Goal: Information Seeking & Learning: Learn about a topic

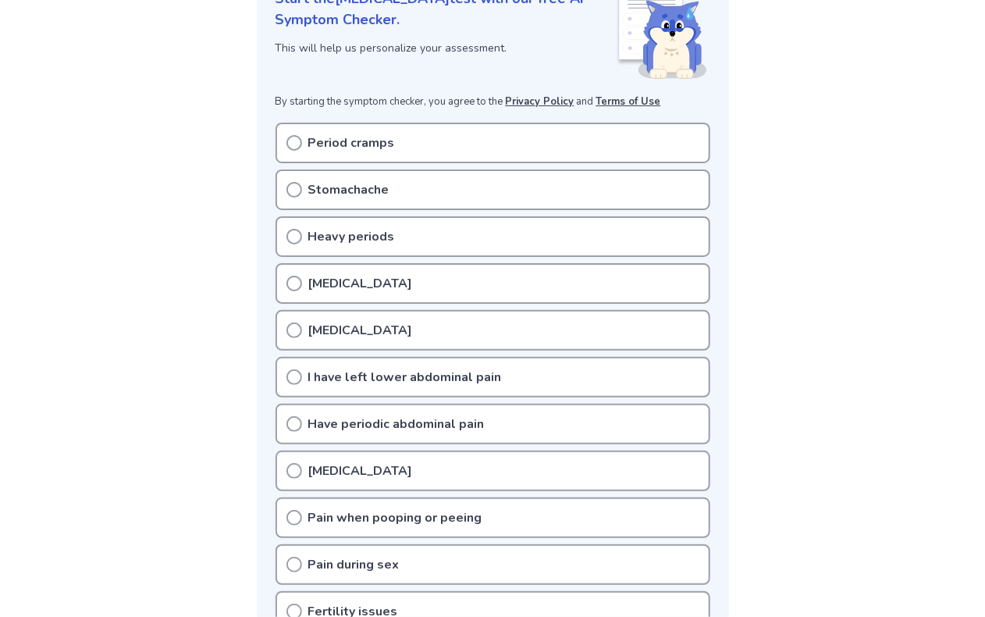
scroll to position [312, 0]
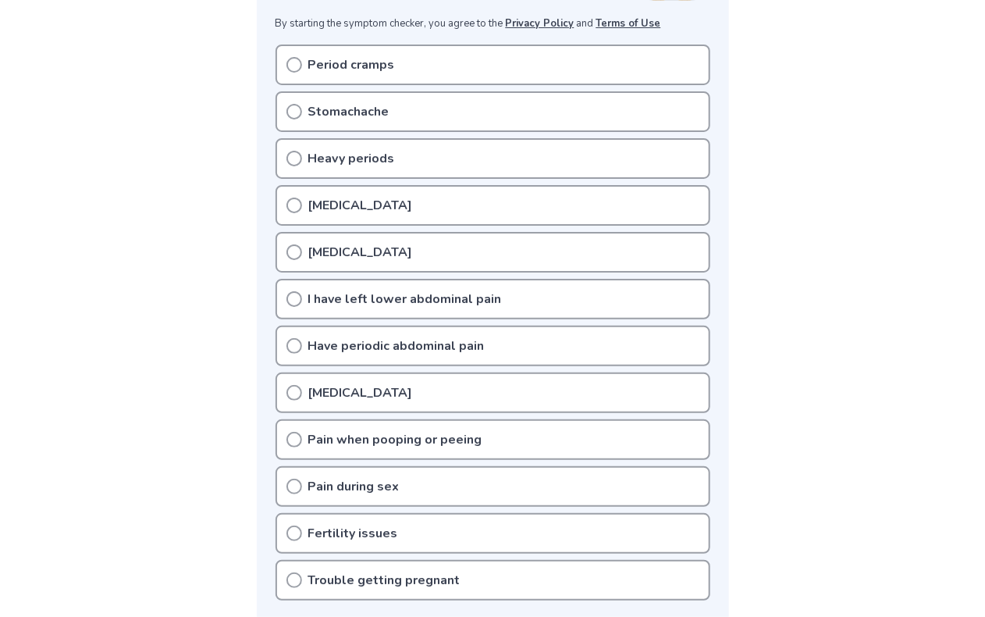
click at [290, 105] on icon at bounding box center [294, 112] width 16 height 16
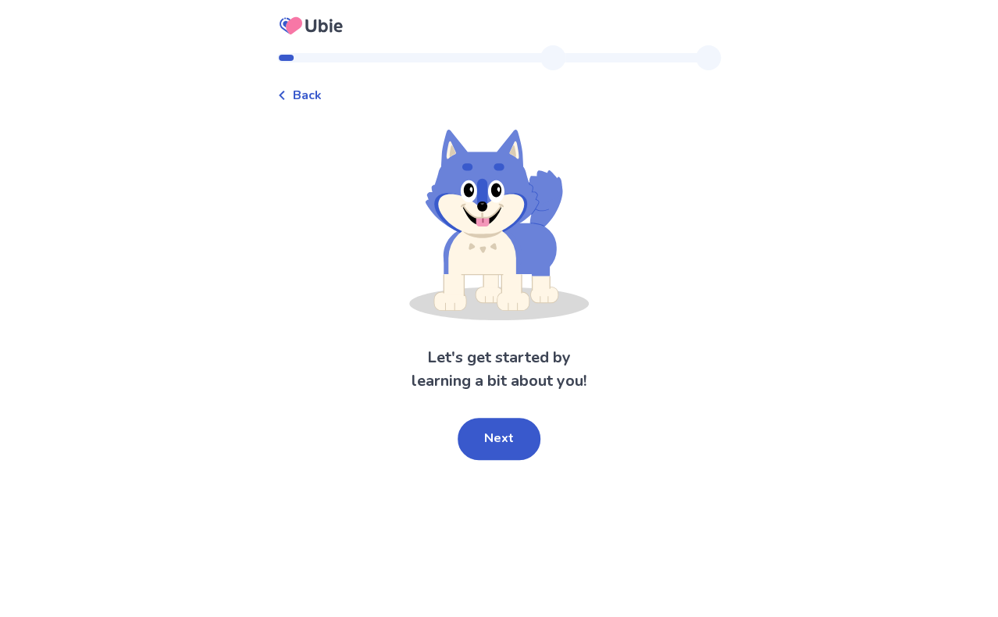
click at [303, 97] on span "Back" at bounding box center [307, 95] width 29 height 19
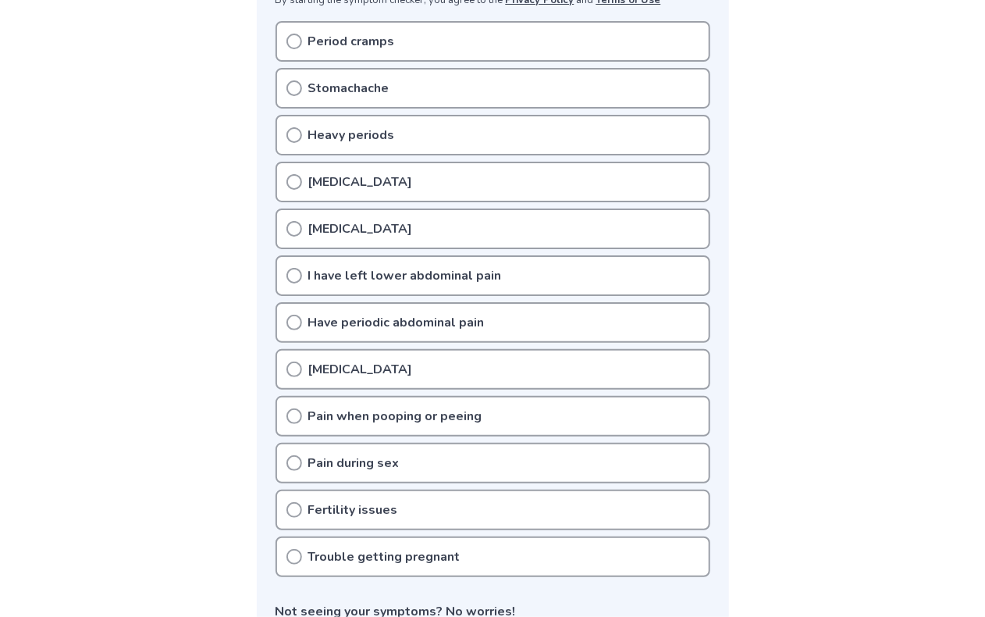
scroll to position [312, 0]
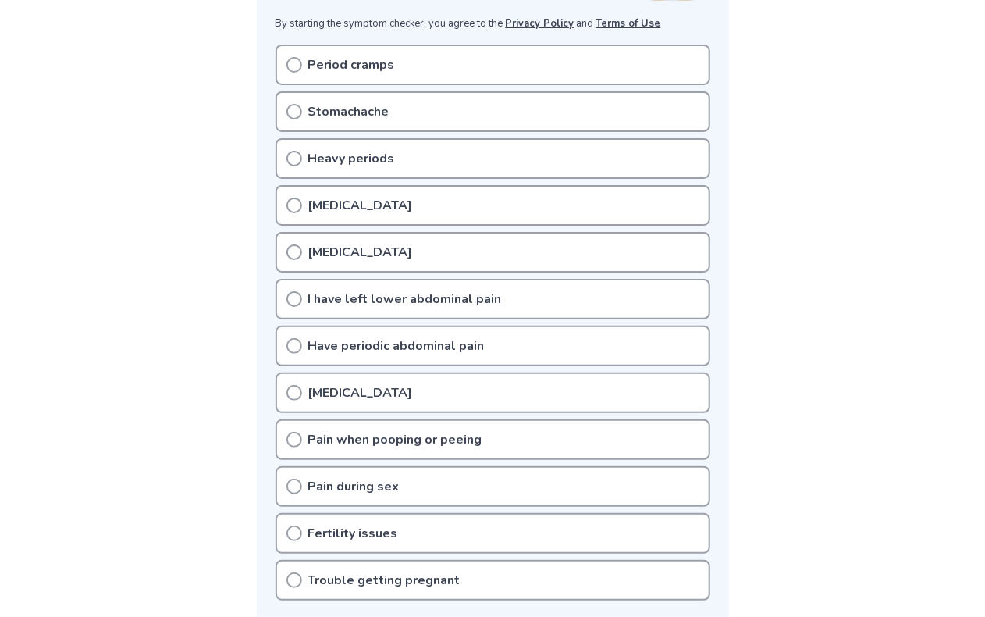
click at [295, 156] on icon at bounding box center [294, 159] width 16 height 16
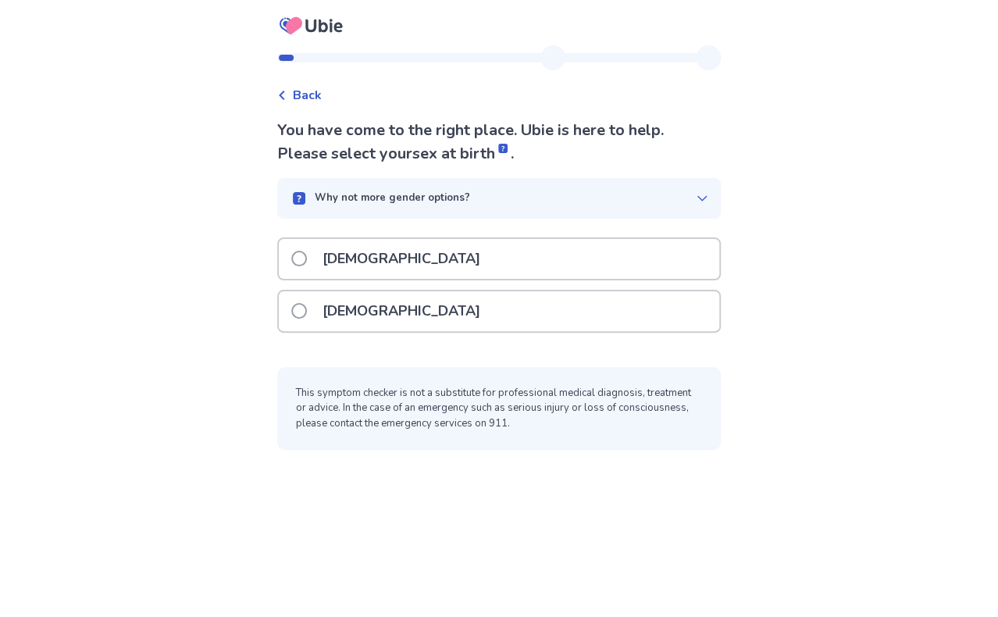
click at [304, 311] on span at bounding box center [299, 311] width 16 height 16
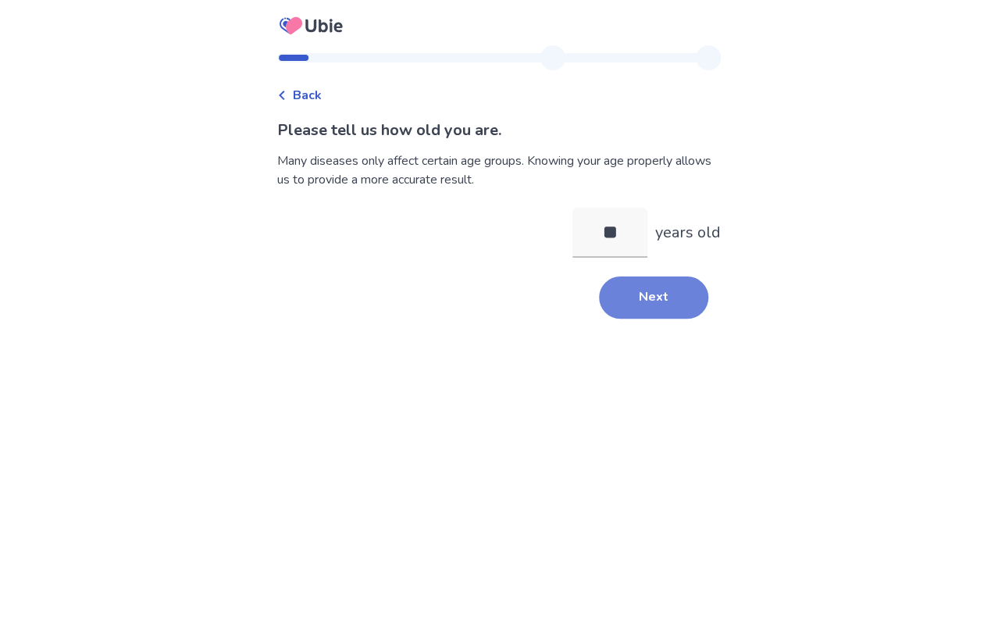
type input "**"
click at [607, 303] on button "Next" at bounding box center [653, 297] width 109 height 42
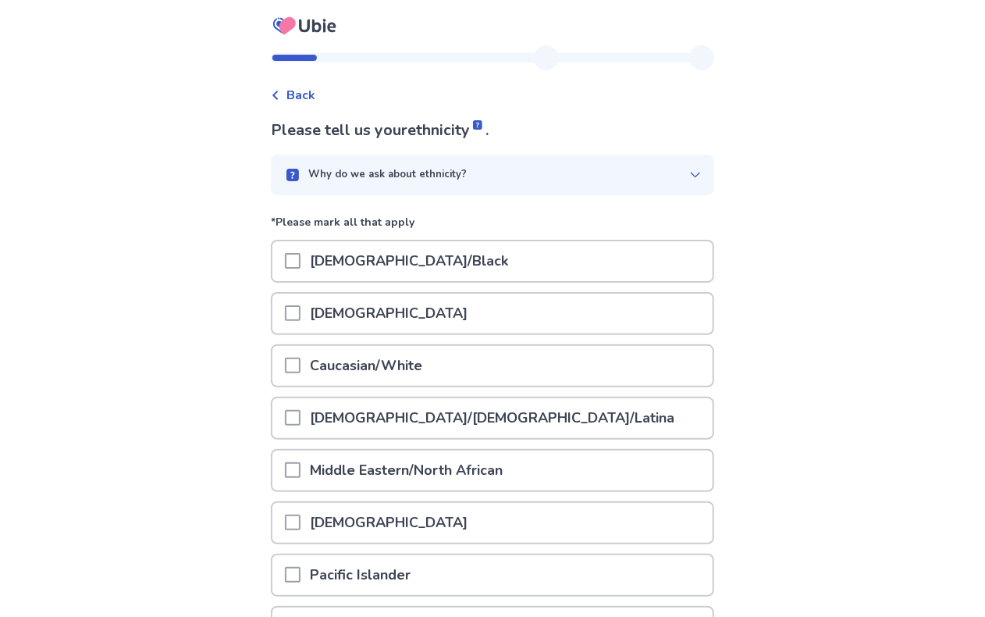
click at [414, 263] on p "African American/Black" at bounding box center [409, 261] width 217 height 40
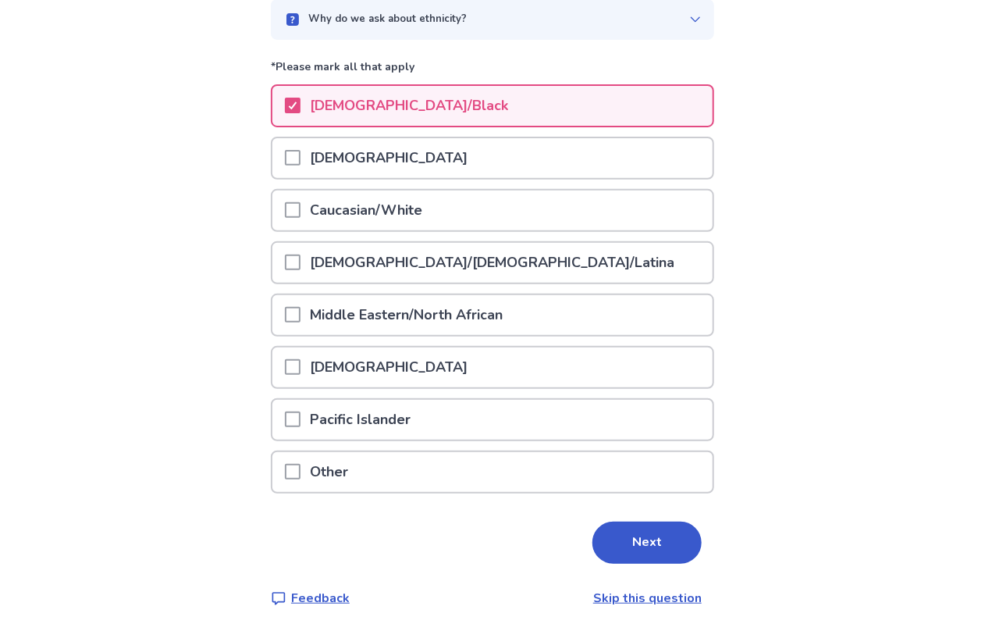
scroll to position [156, 0]
click at [635, 528] on button "Next" at bounding box center [646, 542] width 109 height 42
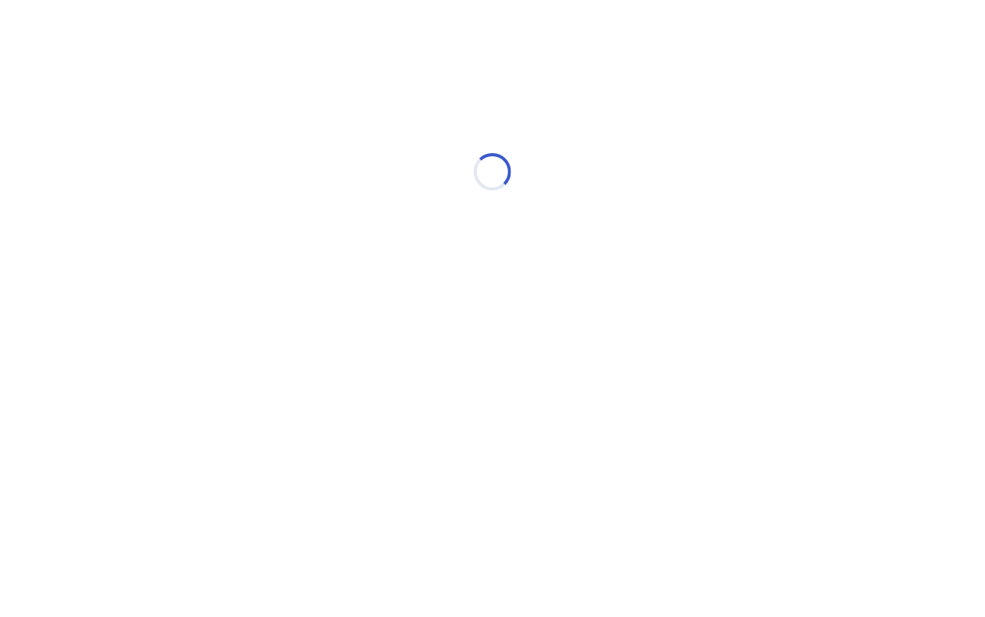
scroll to position [0, 0]
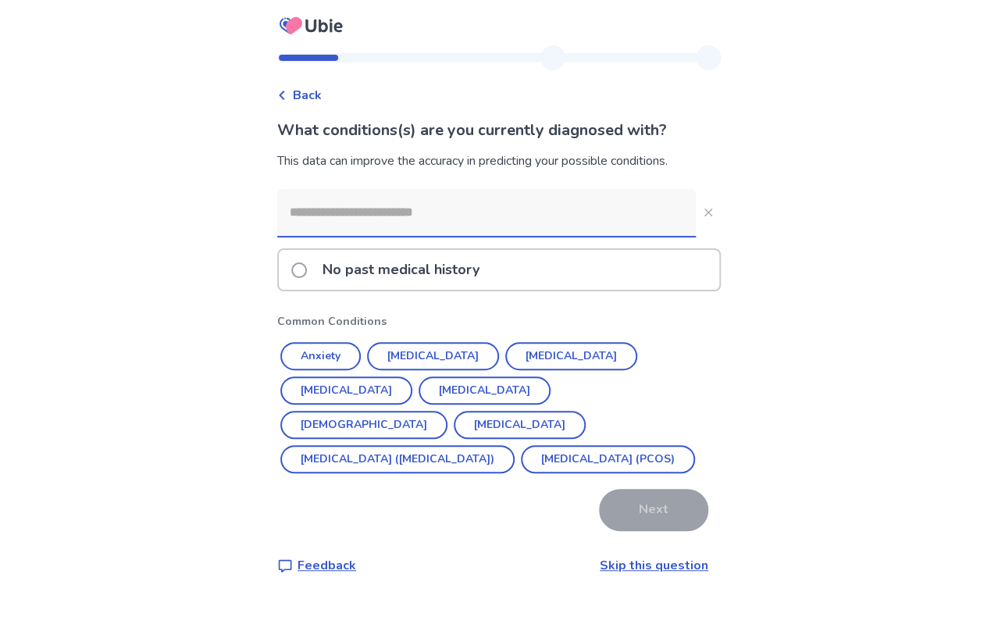
click at [307, 269] on span at bounding box center [299, 270] width 16 height 16
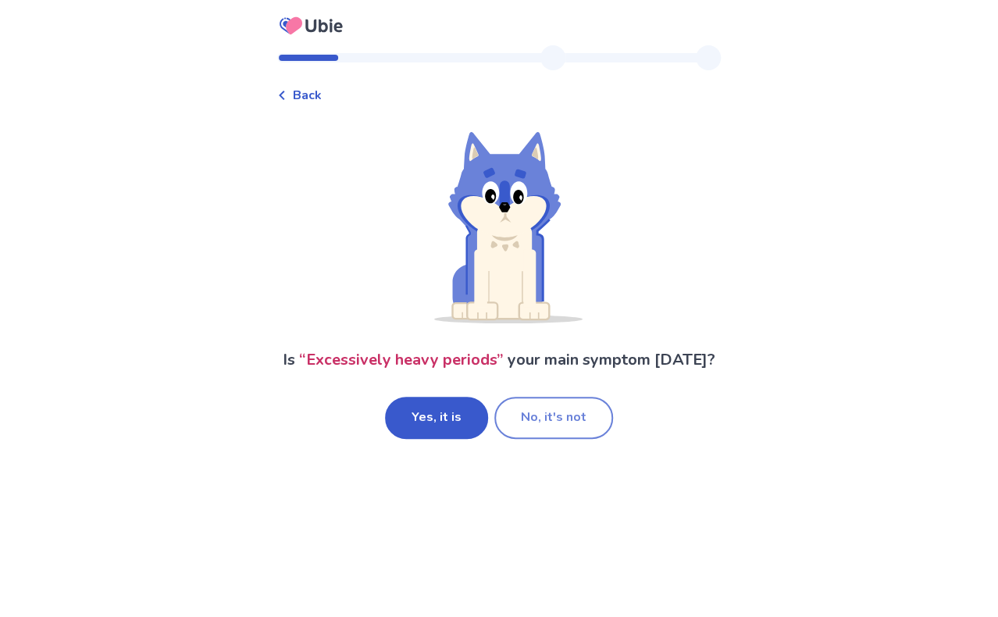
click at [567, 417] on button "No, it's not" at bounding box center [553, 418] width 119 height 42
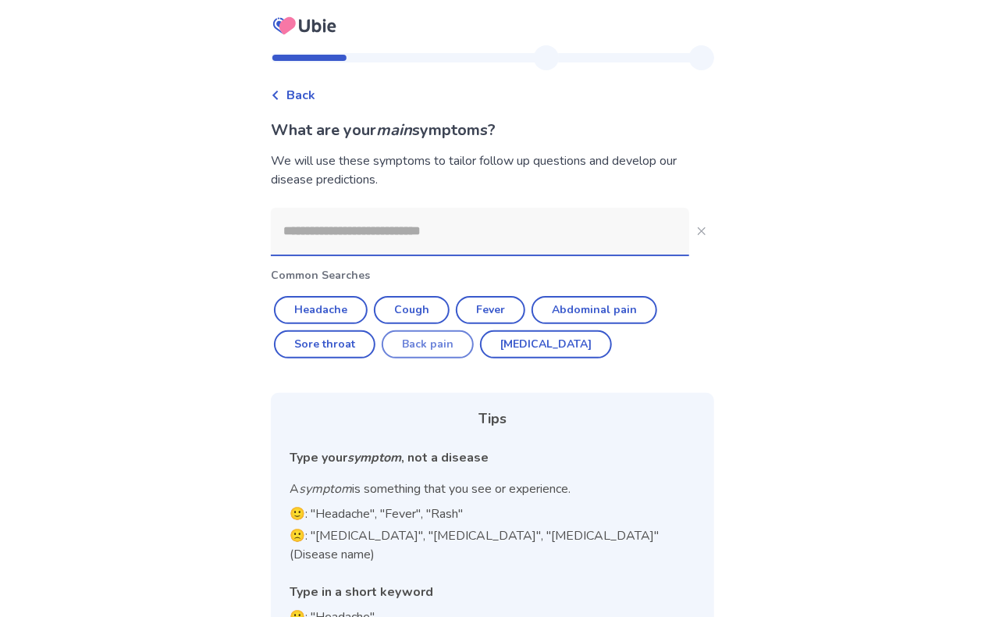
click at [434, 348] on button "Back pain" at bounding box center [428, 344] width 92 height 28
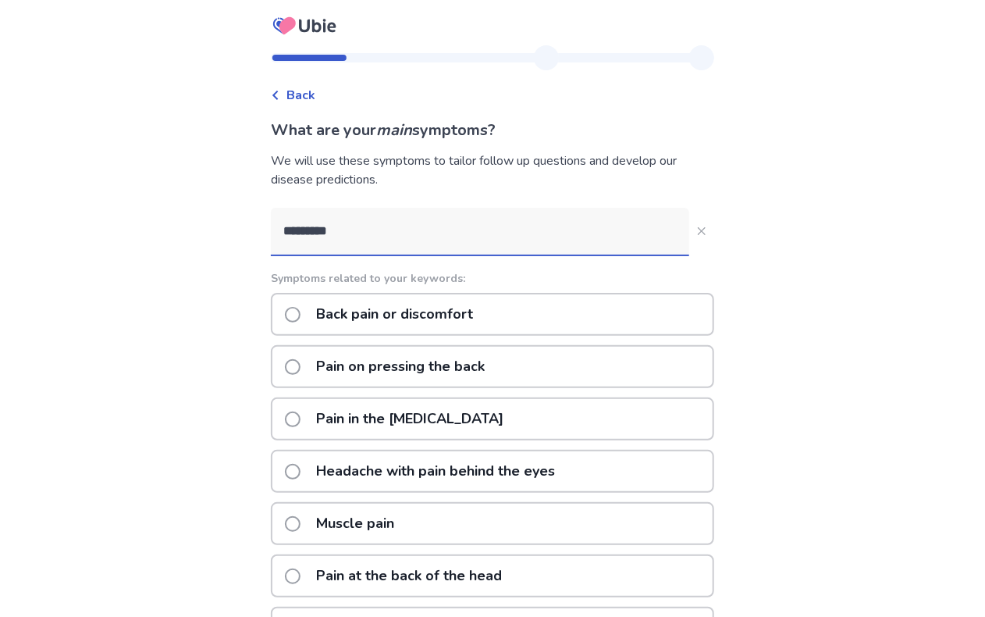
click at [393, 228] on input "*********" at bounding box center [480, 231] width 418 height 47
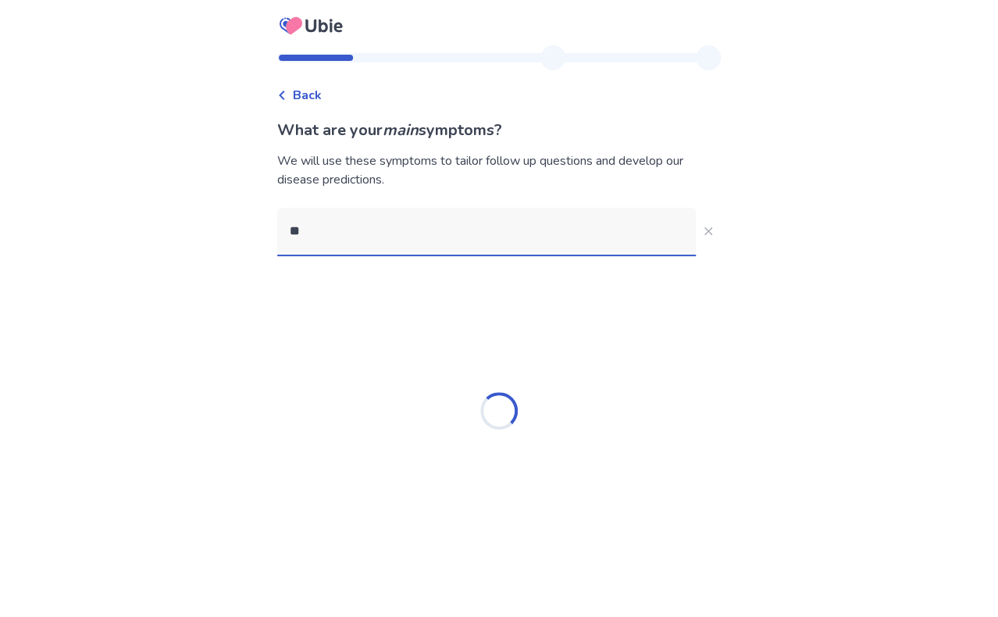
type input "*"
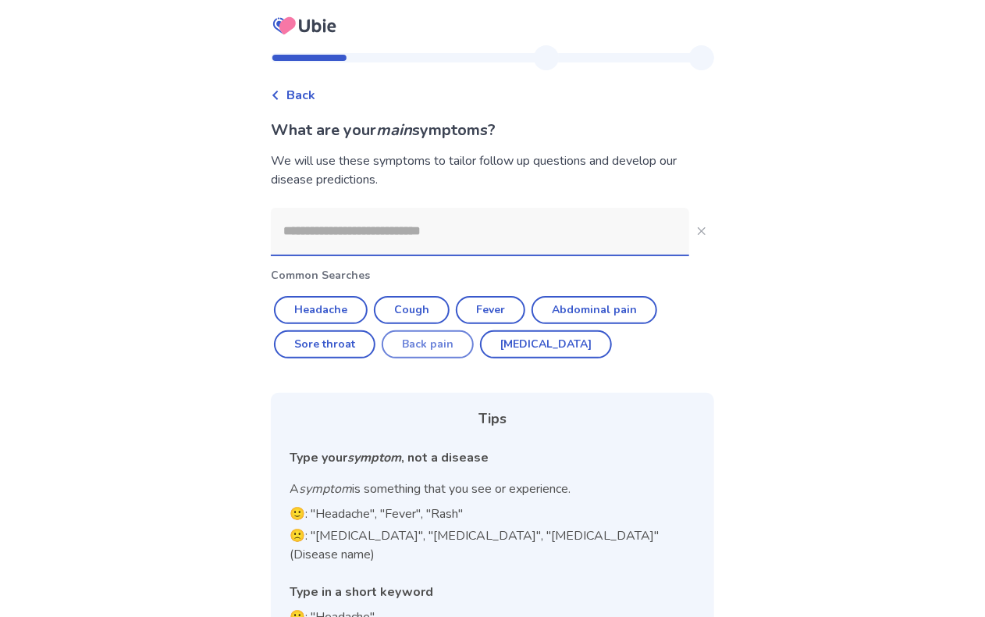
click at [430, 350] on button "Back pain" at bounding box center [428, 344] width 92 height 28
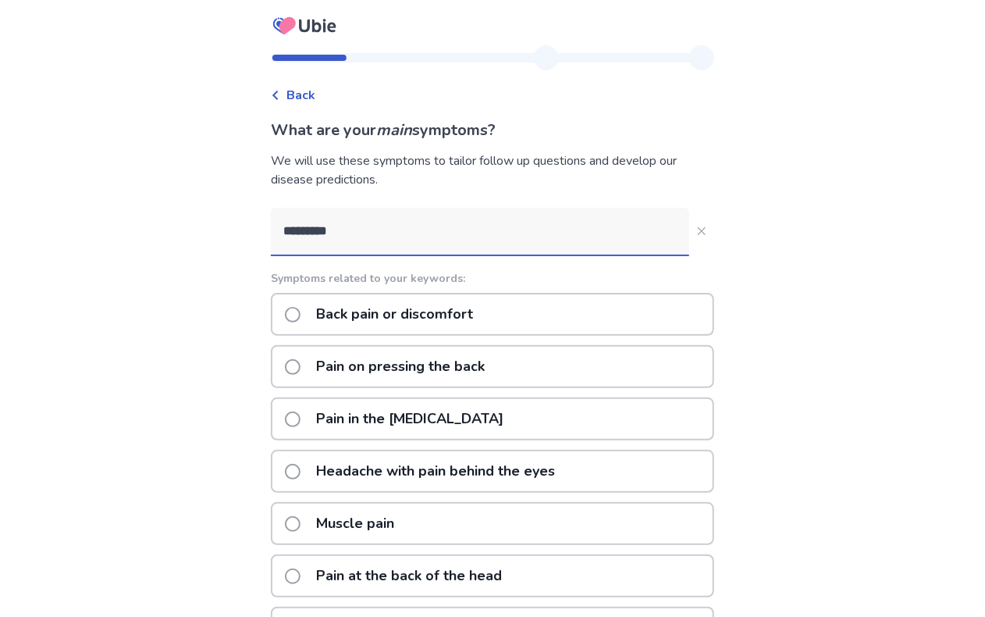
click at [427, 239] on input "*********" at bounding box center [480, 231] width 418 height 47
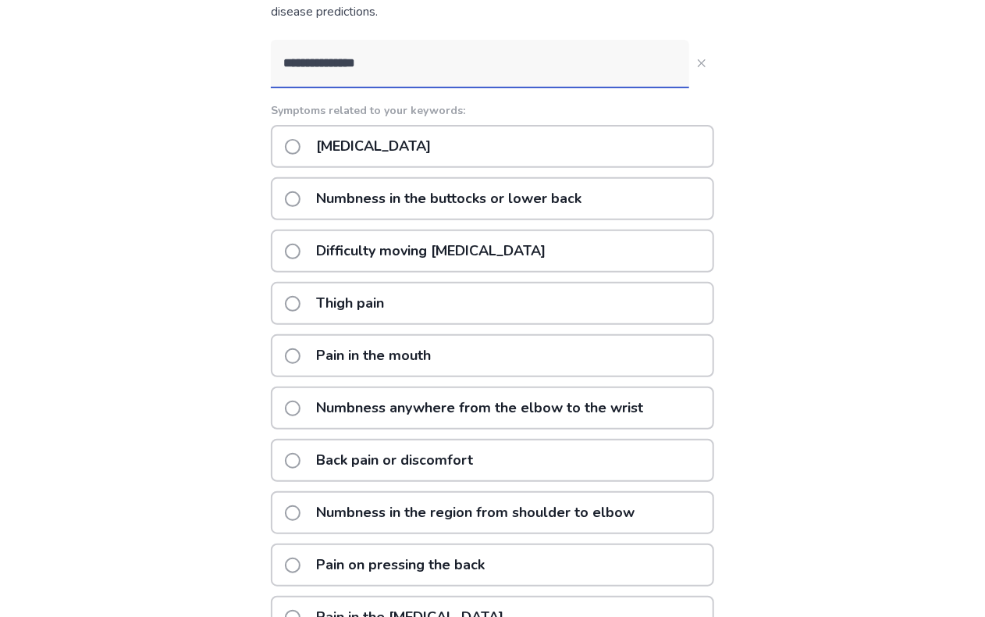
scroll to position [27, 0]
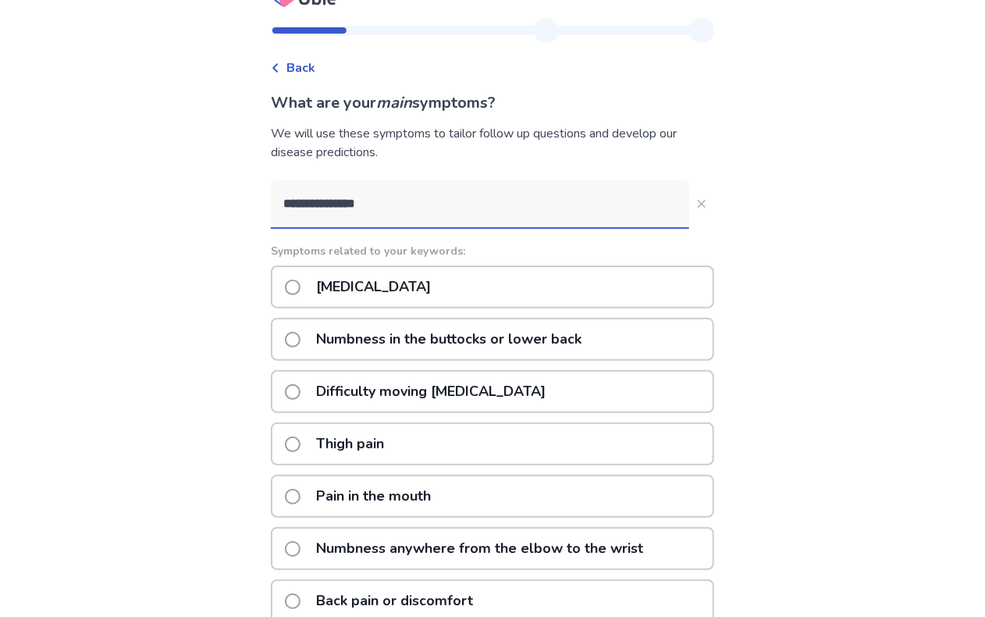
drag, startPoint x: 397, startPoint y: 209, endPoint x: 271, endPoint y: 208, distance: 125.7
click at [271, 208] on div "**********" at bounding box center [492, 438] width 468 height 840
paste input
type input "*******"
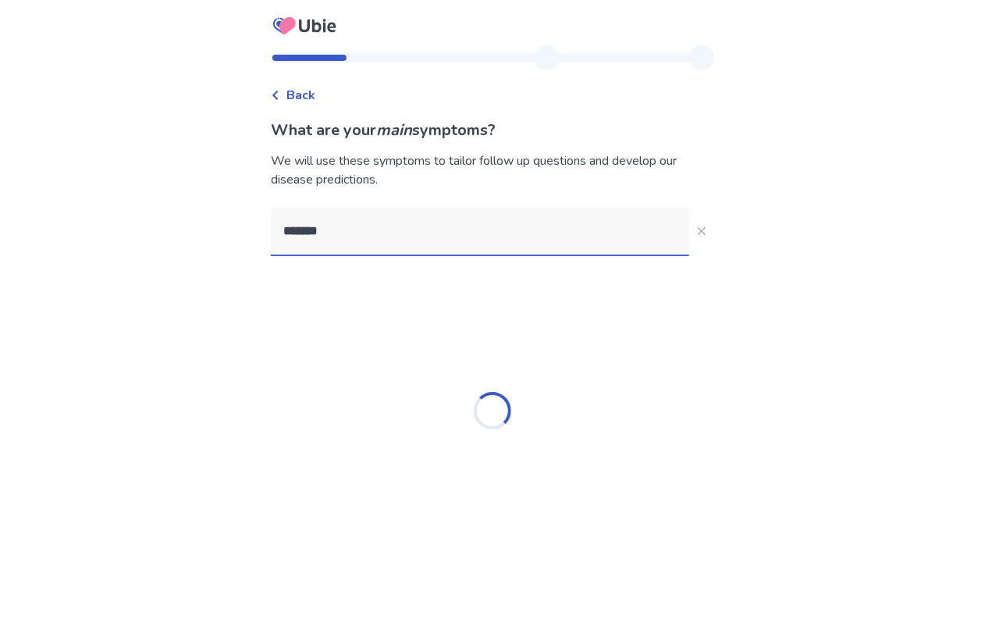
scroll to position [0, 0]
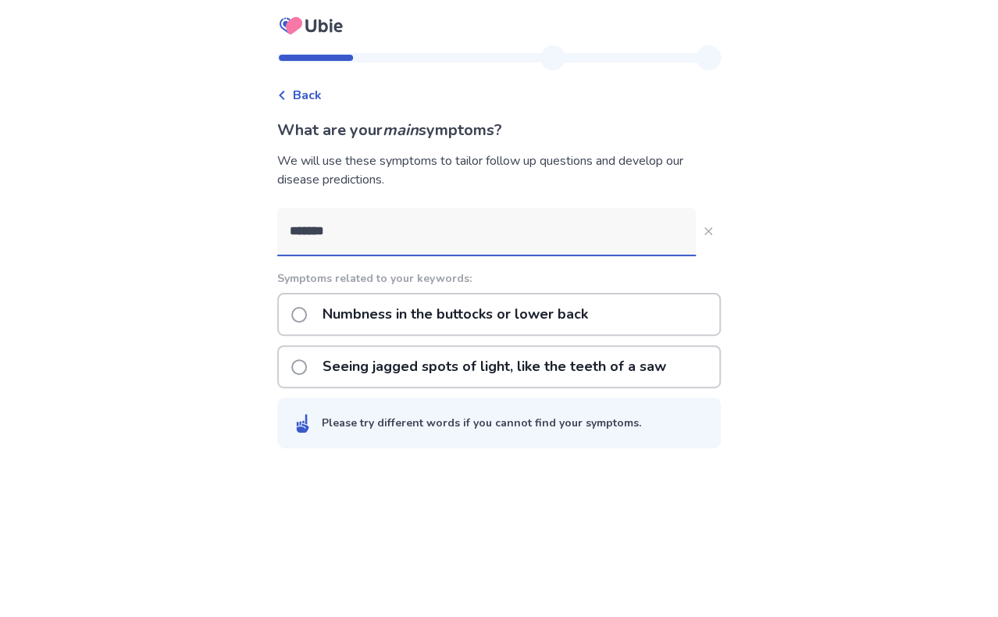
click at [546, 318] on p "Numbness in the buttocks or lower back" at bounding box center [455, 314] width 284 height 40
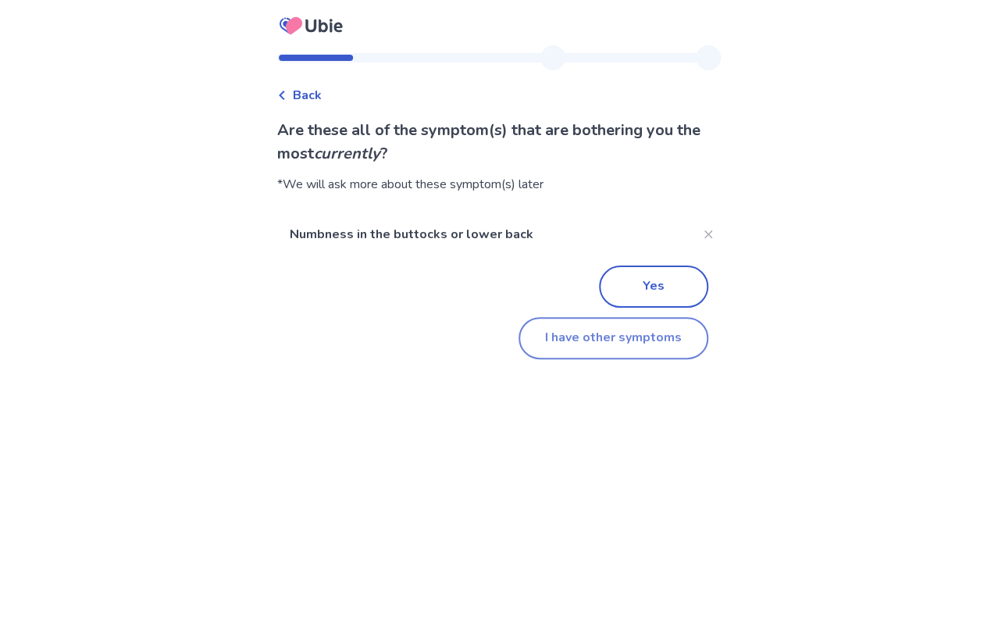
click at [621, 333] on button "I have other symptoms" at bounding box center [613, 338] width 190 height 42
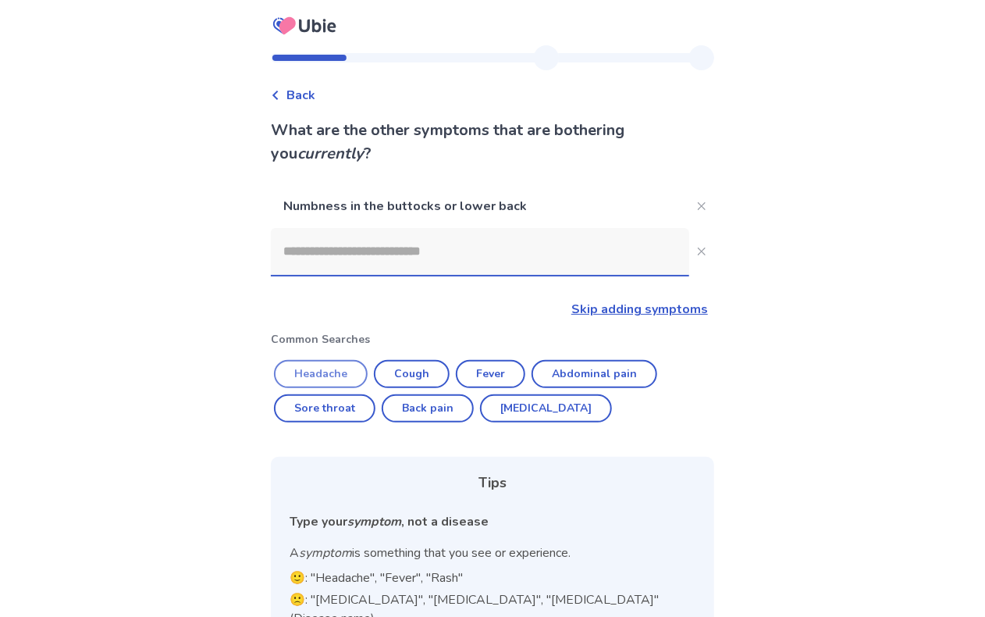
click at [333, 382] on button "Headache" at bounding box center [321, 374] width 94 height 28
type input "********"
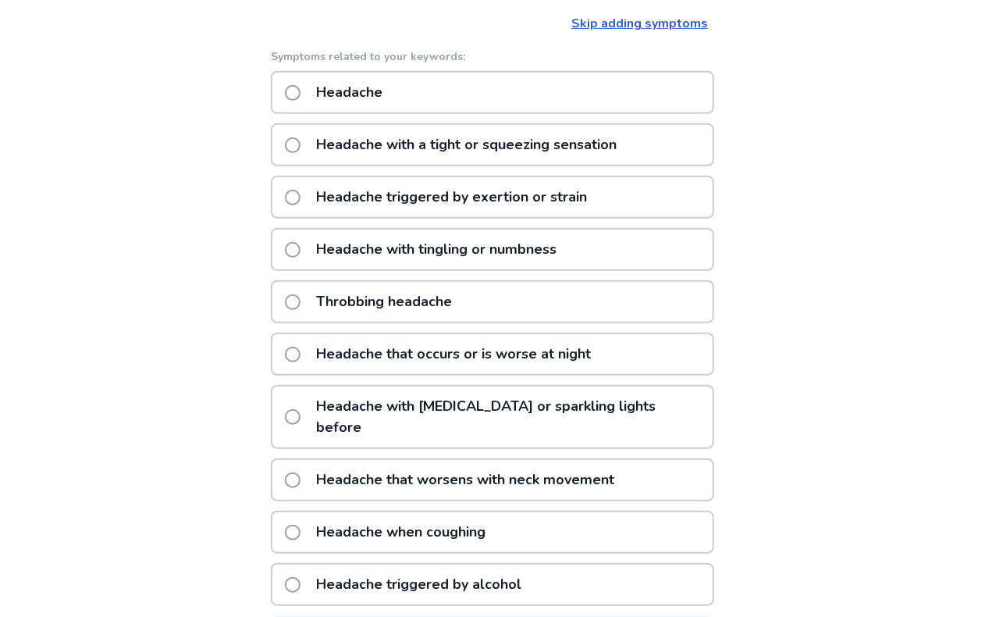
scroll to position [312, 0]
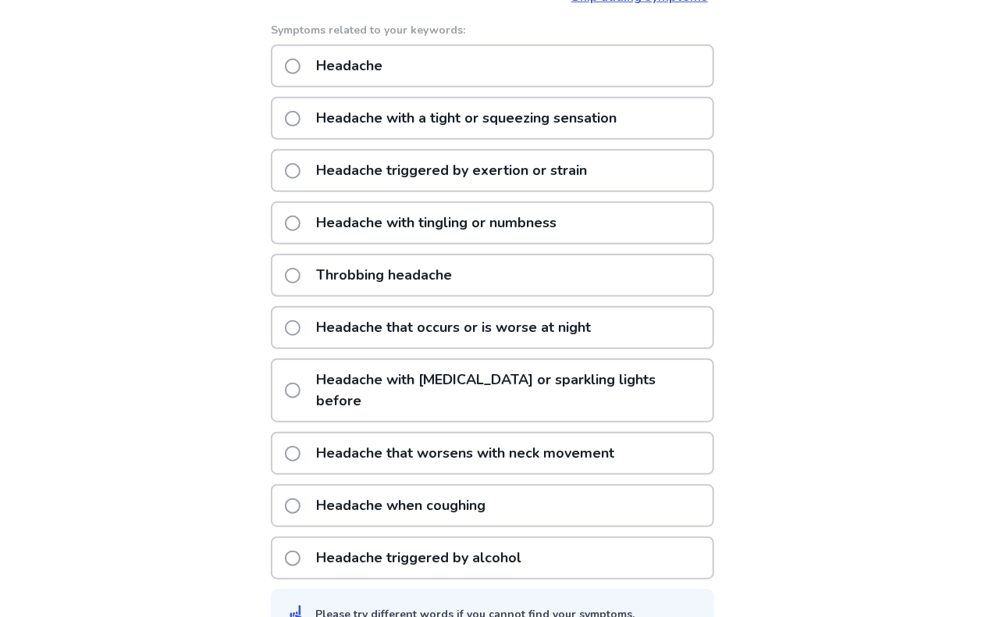
click at [453, 281] on p "Throbbing headache" at bounding box center [384, 275] width 155 height 40
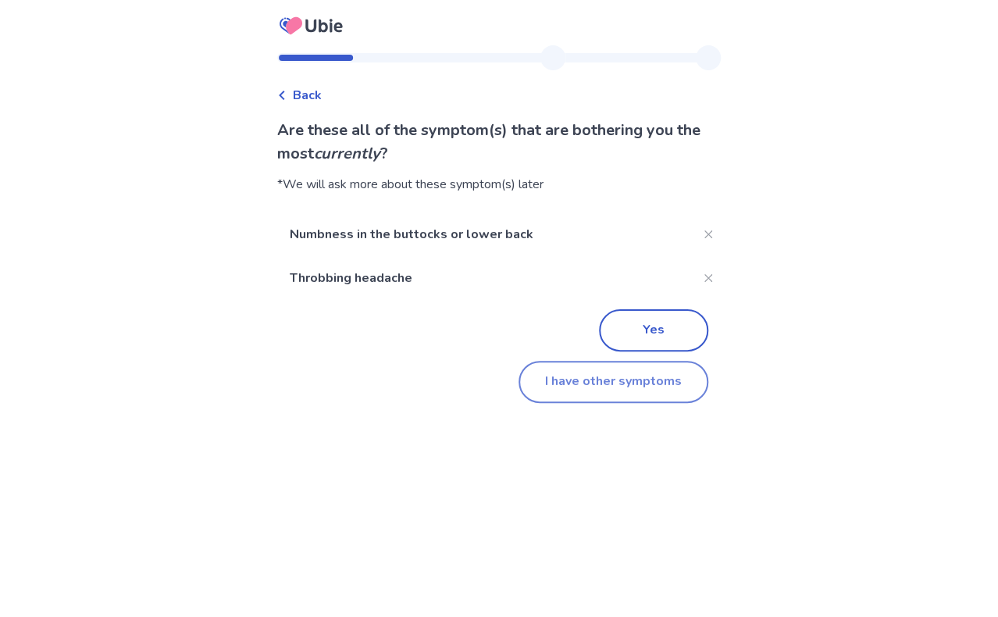
click at [562, 382] on button "I have other symptoms" at bounding box center [613, 382] width 190 height 42
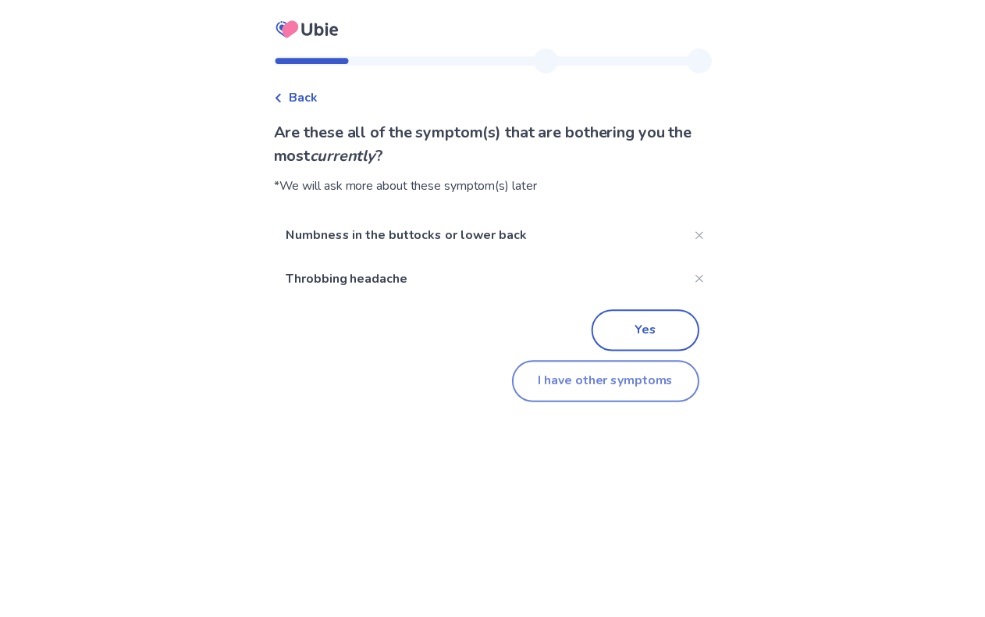
scroll to position [172, 0]
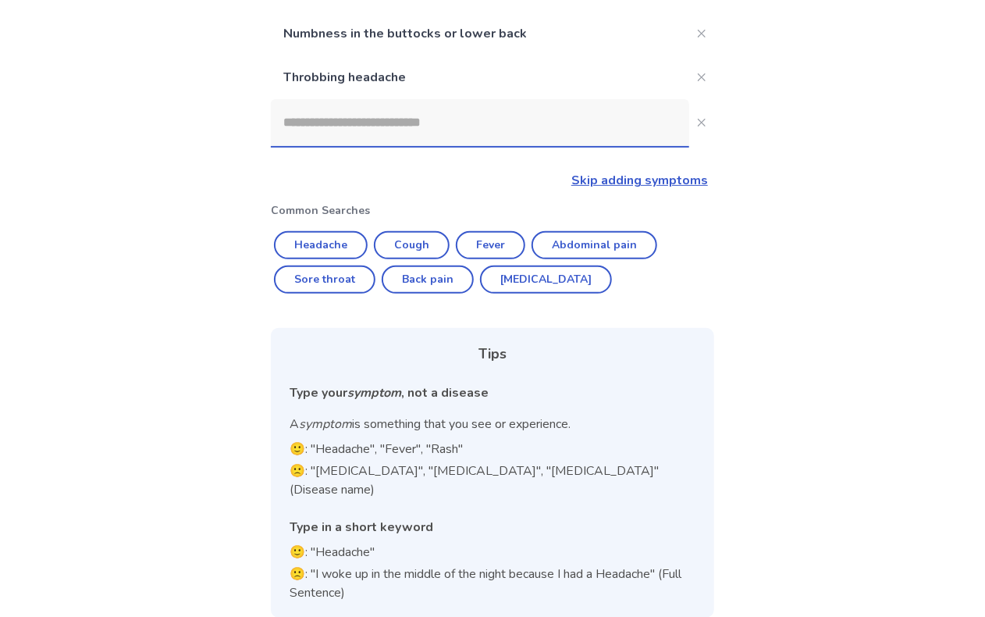
click at [314, 127] on input at bounding box center [480, 122] width 418 height 47
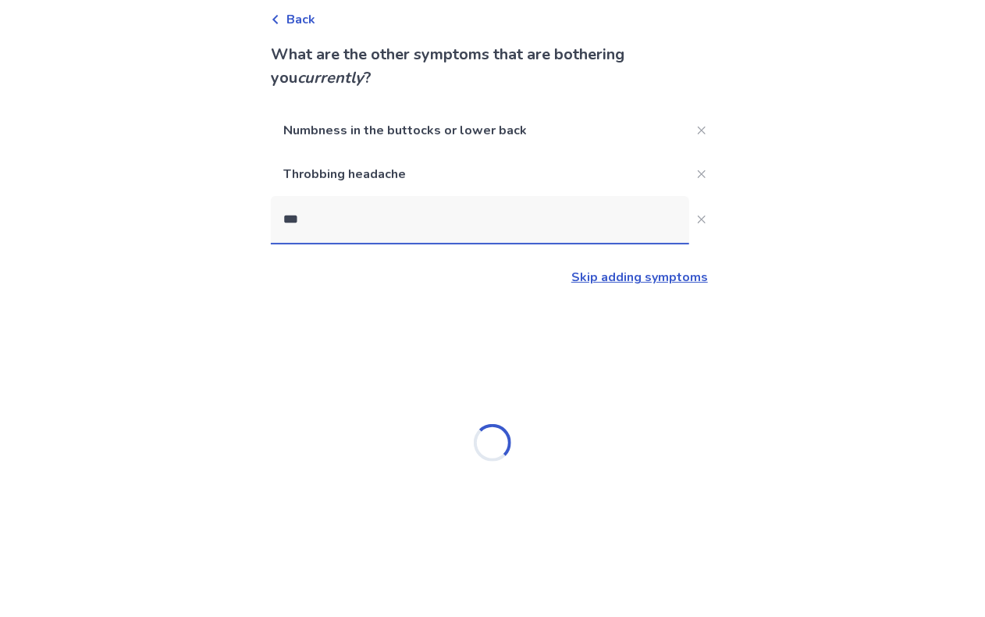
scroll to position [0, 0]
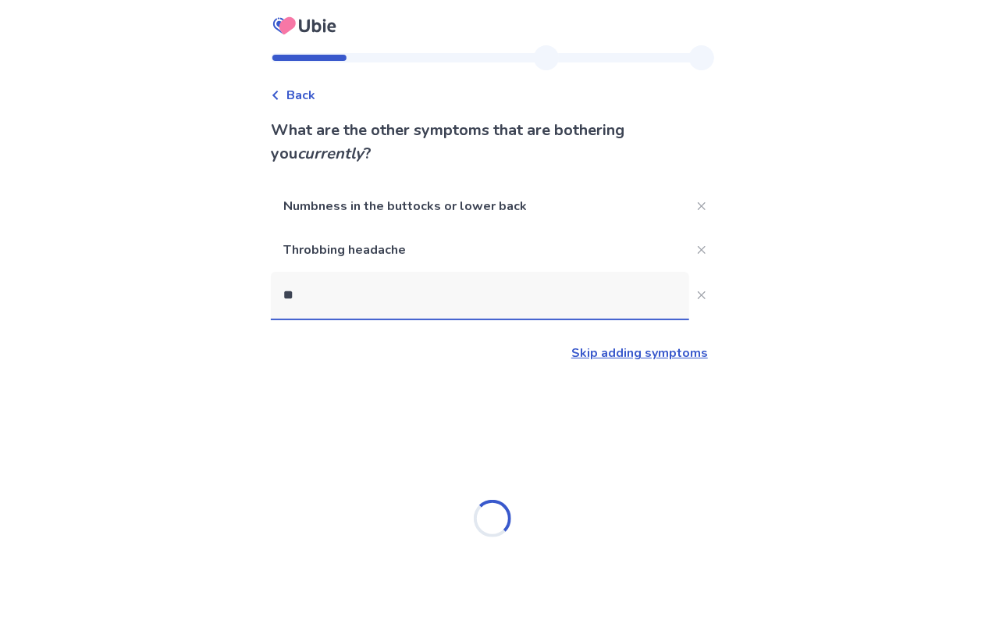
type input "*"
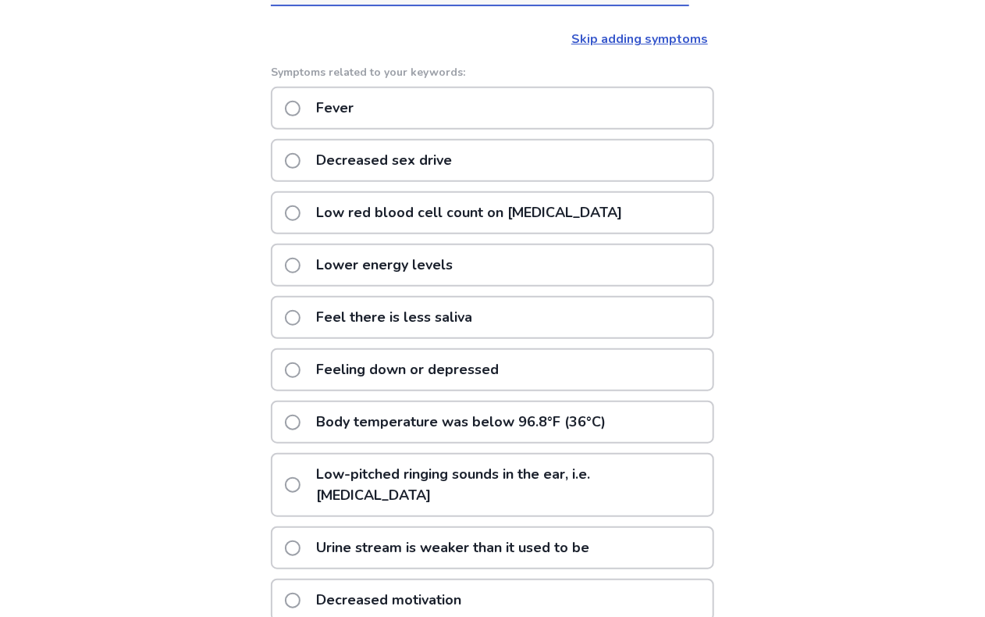
scroll to position [291, 0]
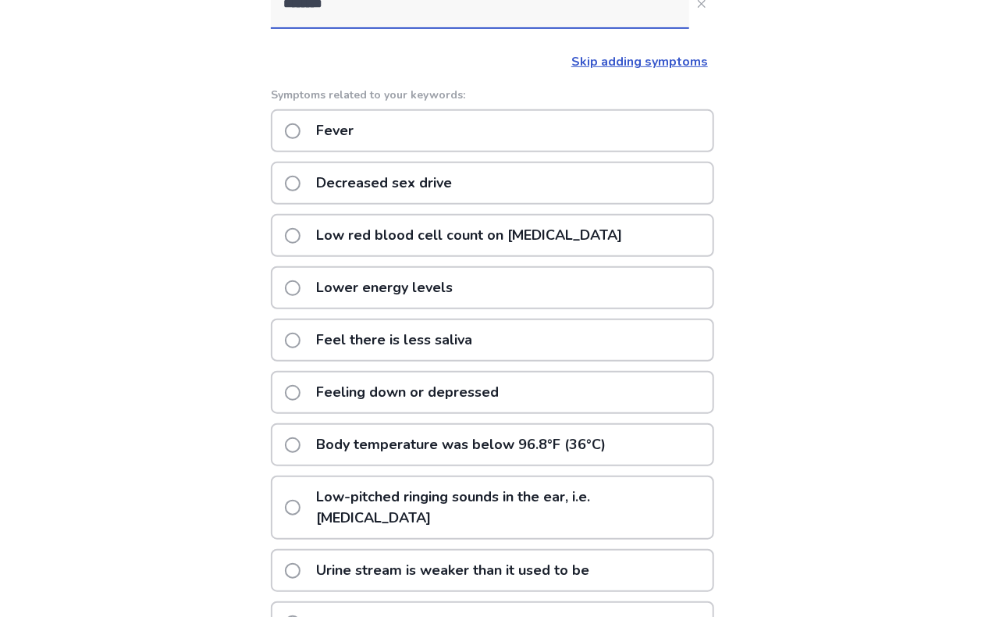
type input "********"
click at [301, 286] on span at bounding box center [293, 288] width 16 height 16
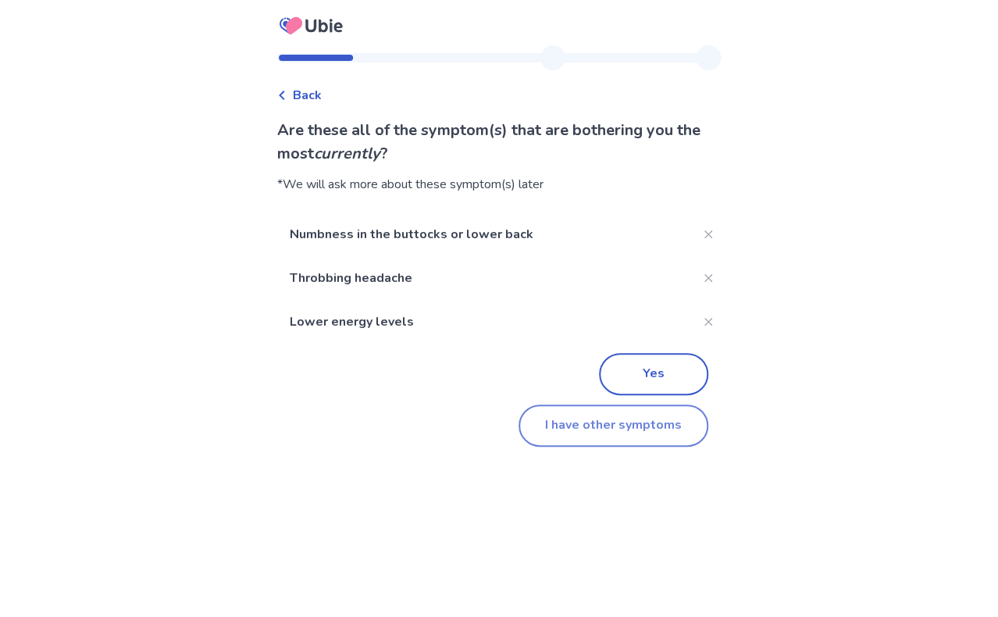
click at [578, 422] on button "I have other symptoms" at bounding box center [613, 425] width 190 height 42
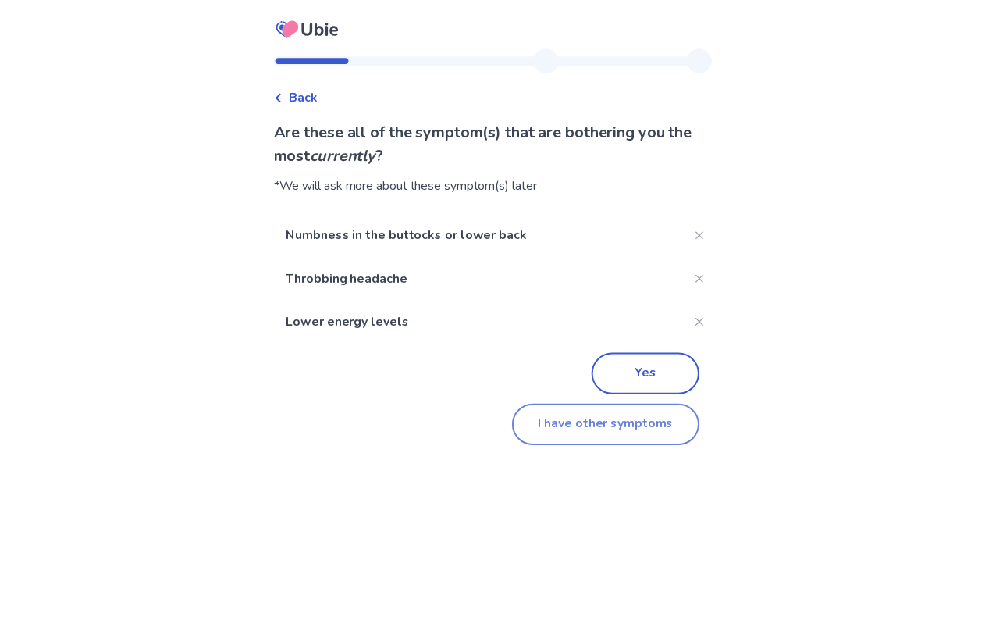
scroll to position [216, 0]
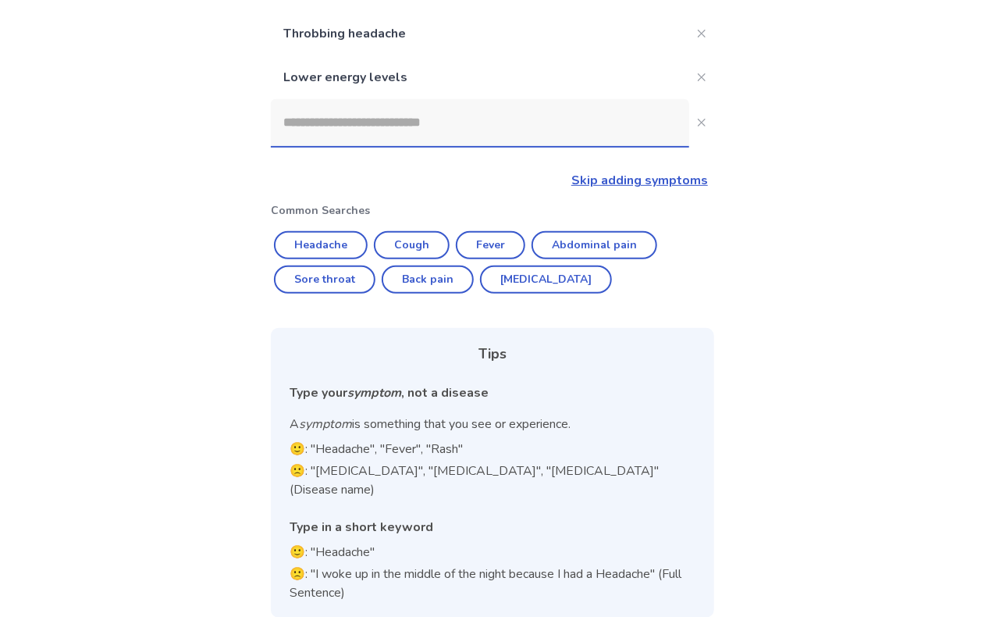
click at [438, 140] on input at bounding box center [480, 122] width 418 height 47
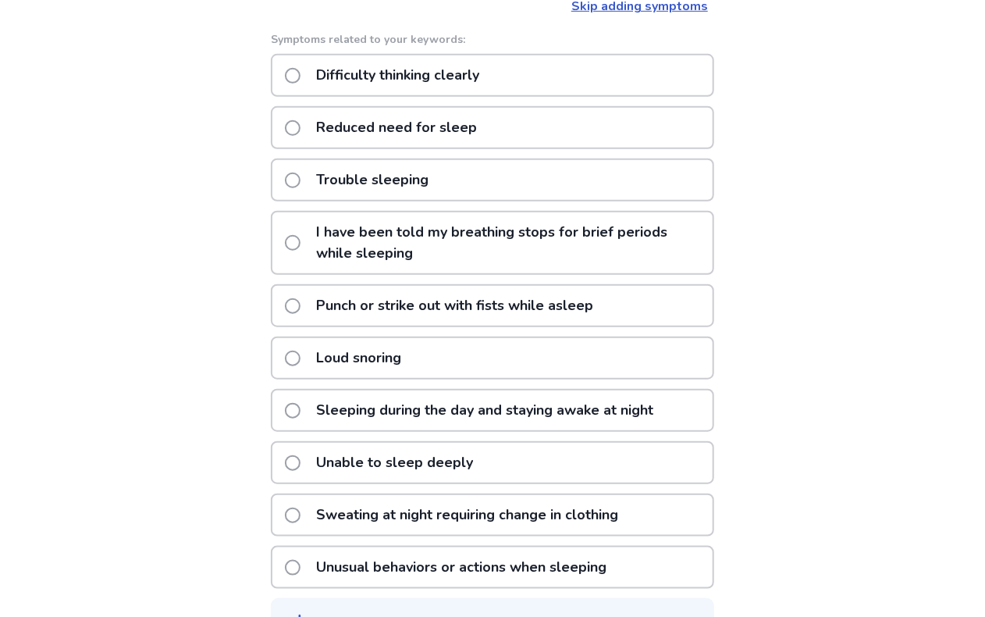
scroll to position [434, 0]
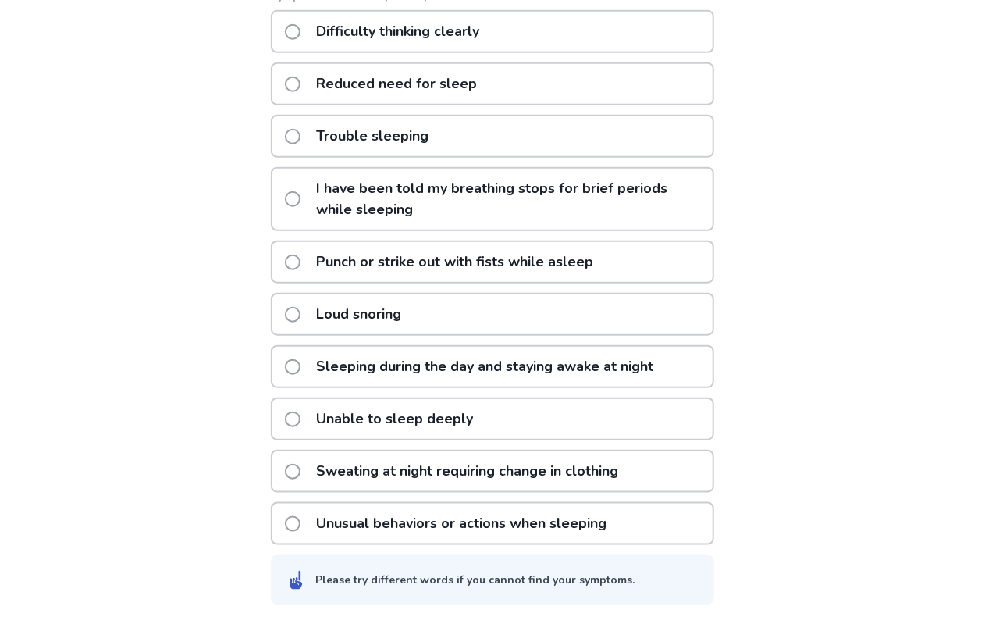
type input "*****"
click at [295, 405] on label "Unable to sleep deeply" at bounding box center [383, 419] width 197 height 40
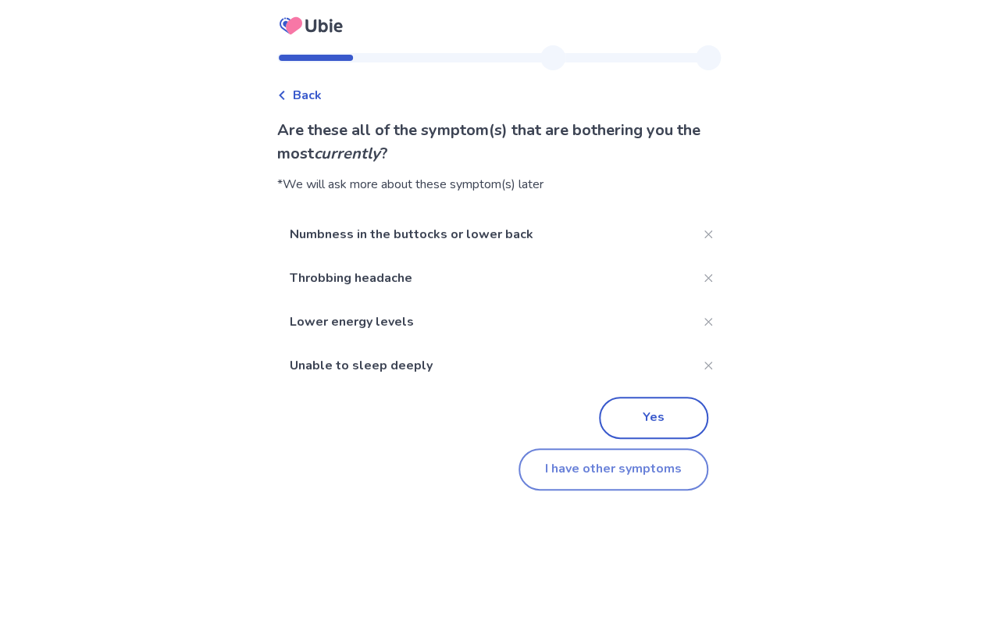
click at [619, 469] on button "I have other symptoms" at bounding box center [613, 469] width 190 height 42
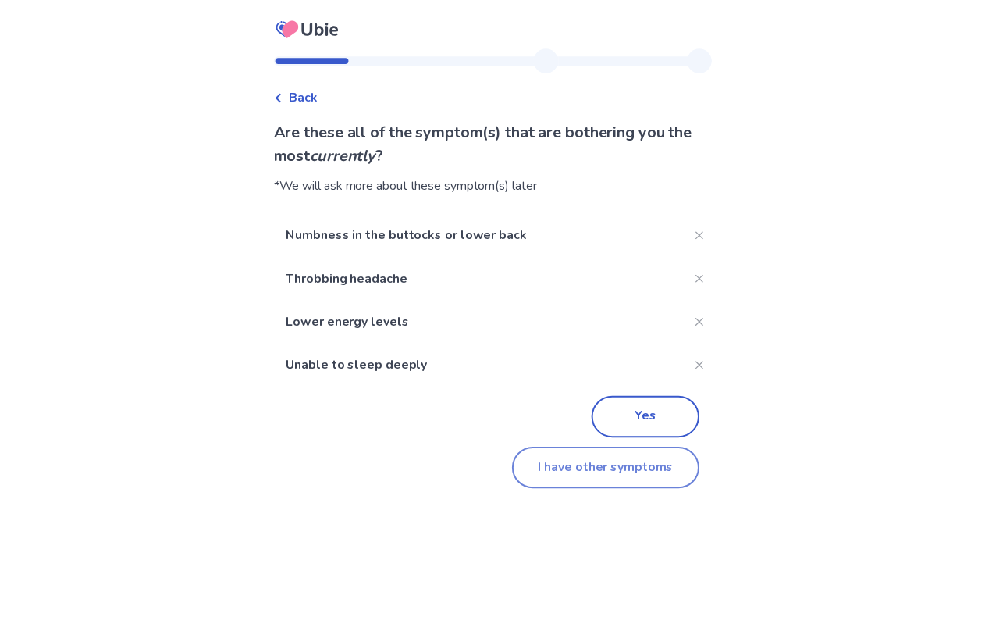
scroll to position [260, 0]
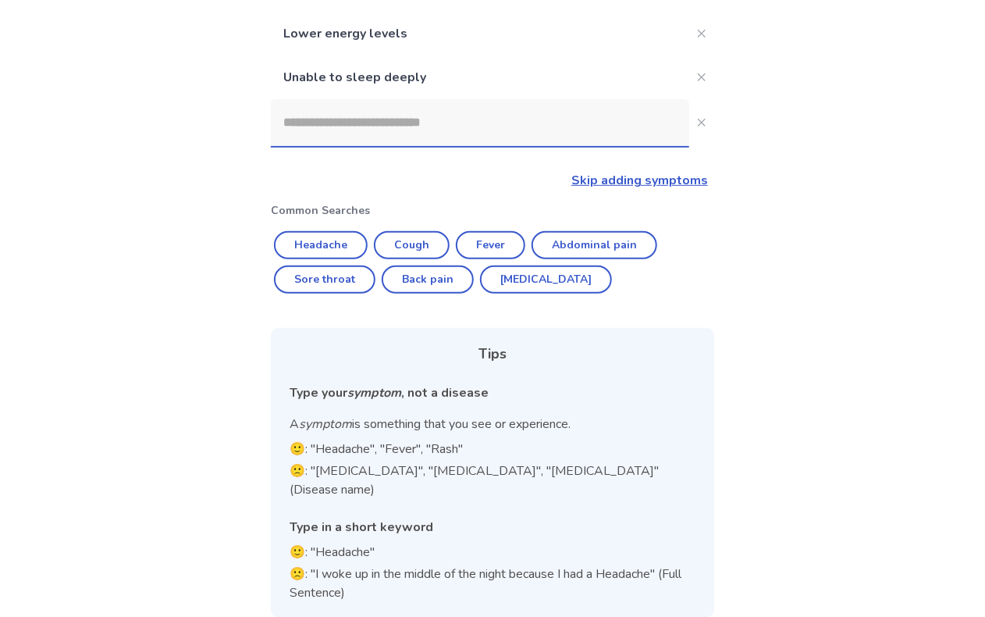
click at [606, 182] on link "Skip adding symptoms" at bounding box center [639, 180] width 137 height 17
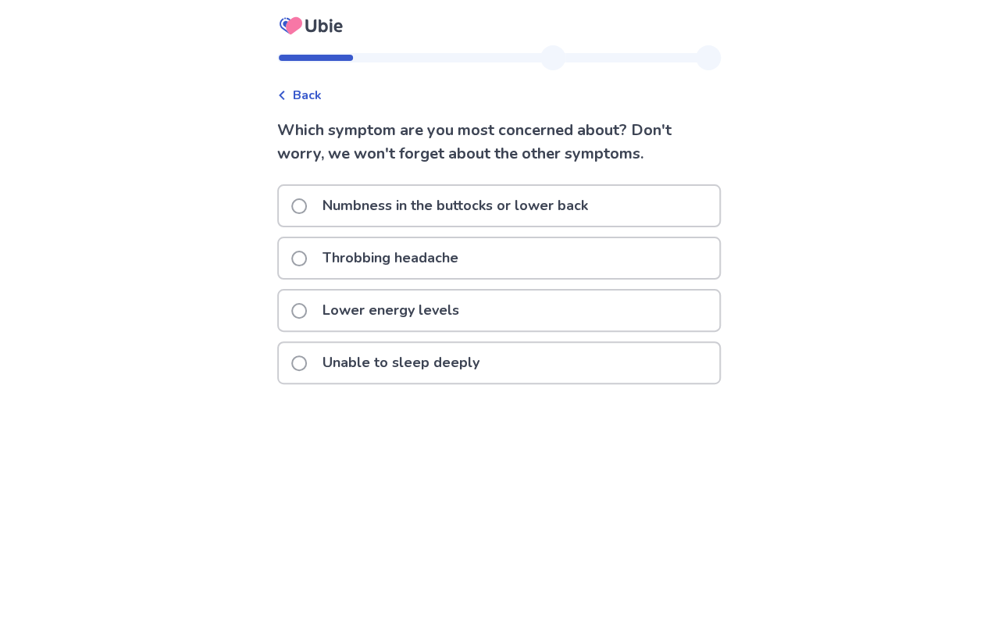
click at [306, 213] on label "Numbness in the buttocks or lower back" at bounding box center [444, 206] width 306 height 40
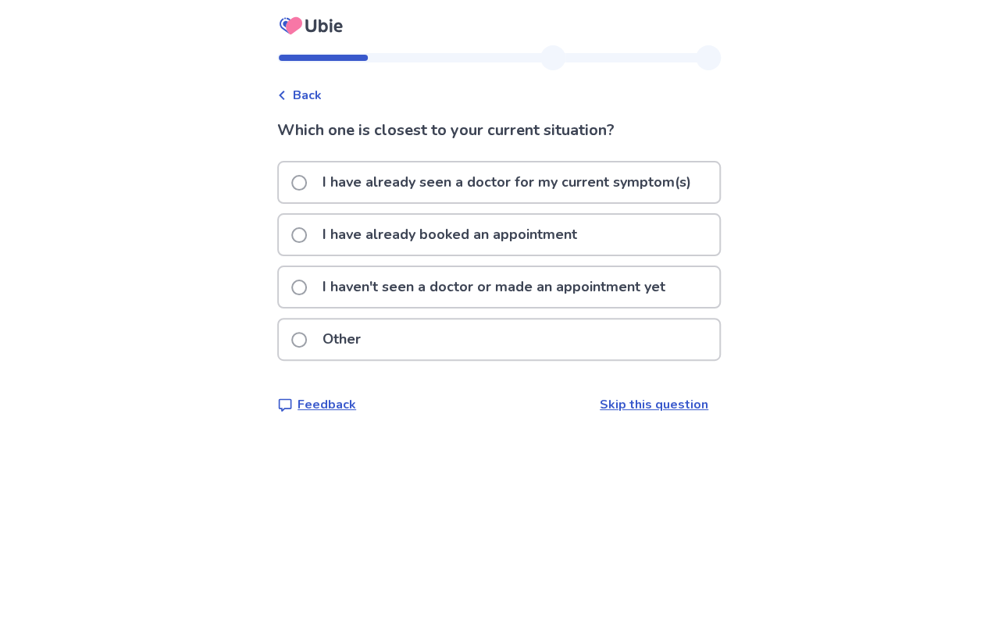
click at [306, 183] on span at bounding box center [299, 183] width 16 height 16
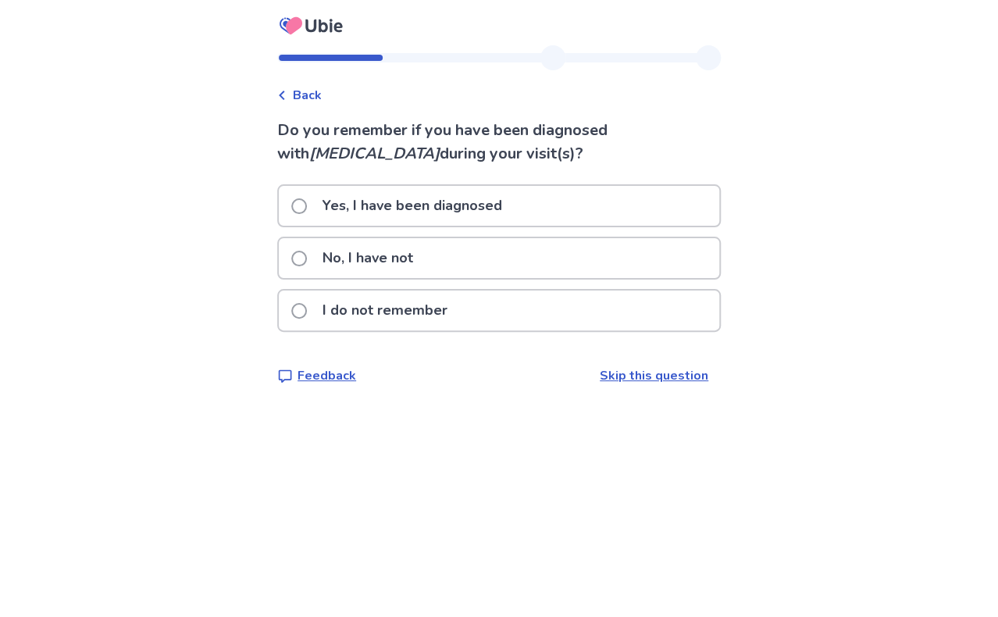
click at [307, 258] on span at bounding box center [299, 259] width 16 height 16
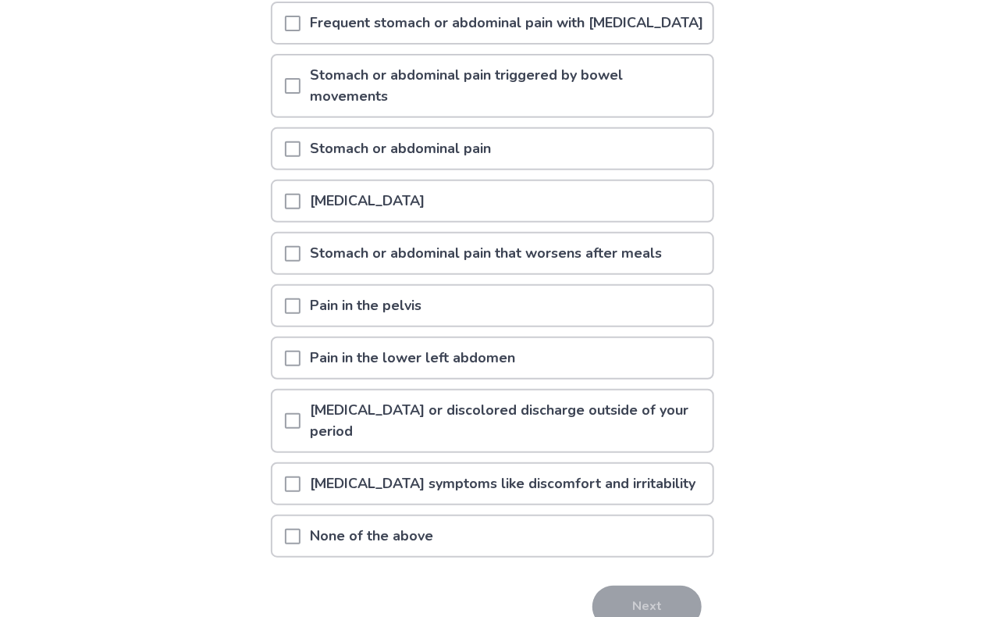
scroll to position [234, 0]
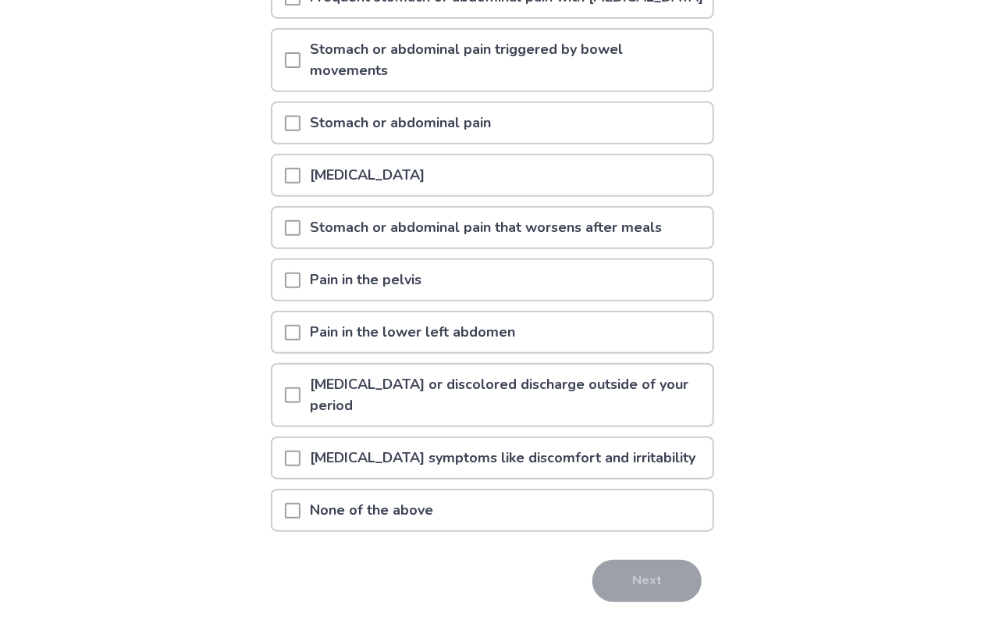
click at [298, 466] on span at bounding box center [293, 458] width 16 height 16
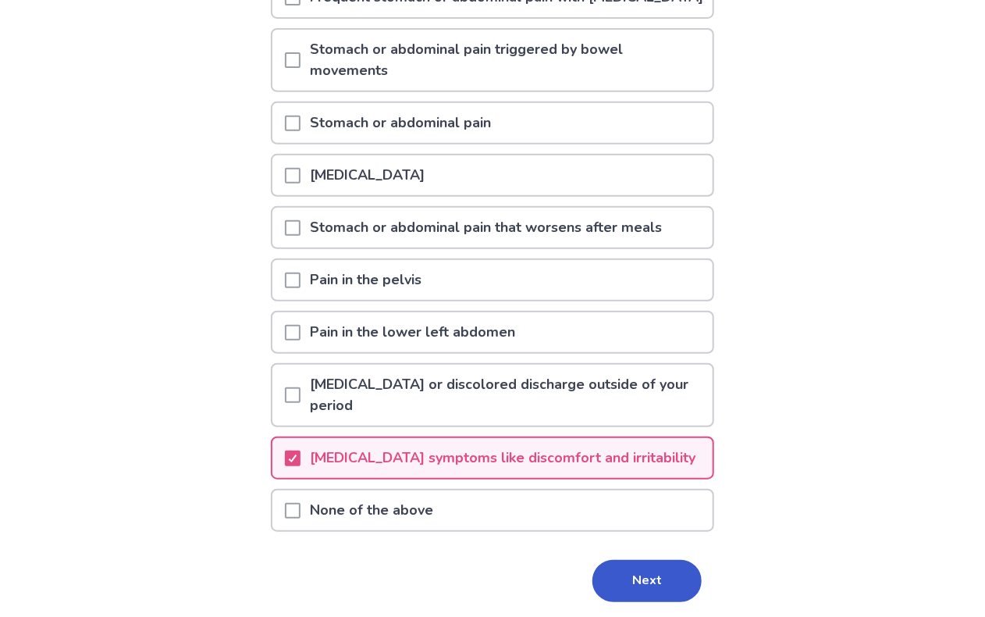
click at [301, 403] on span at bounding box center [293, 395] width 16 height 16
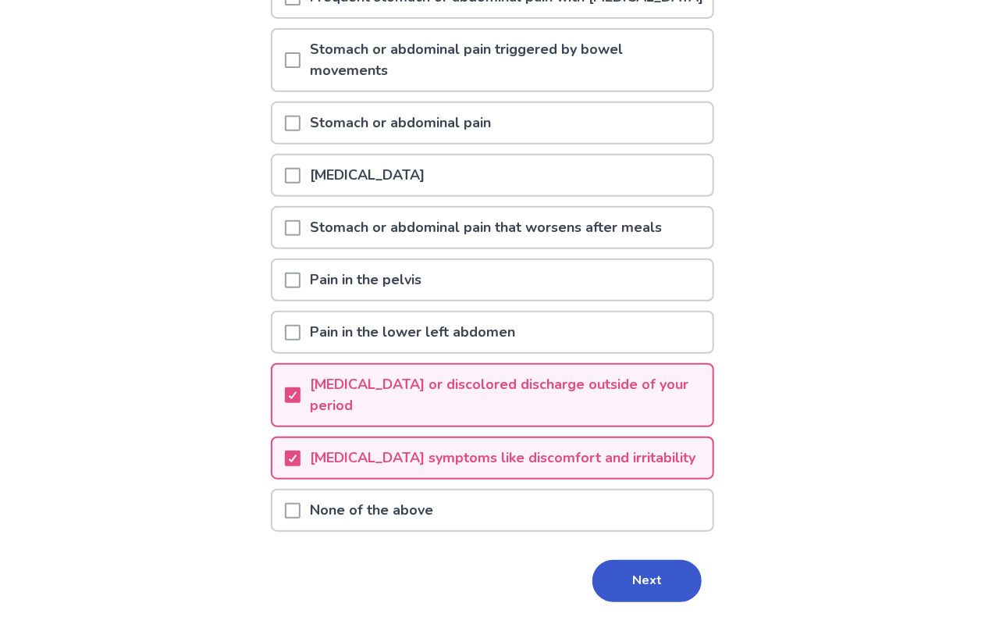
click at [301, 340] on span at bounding box center [293, 333] width 16 height 16
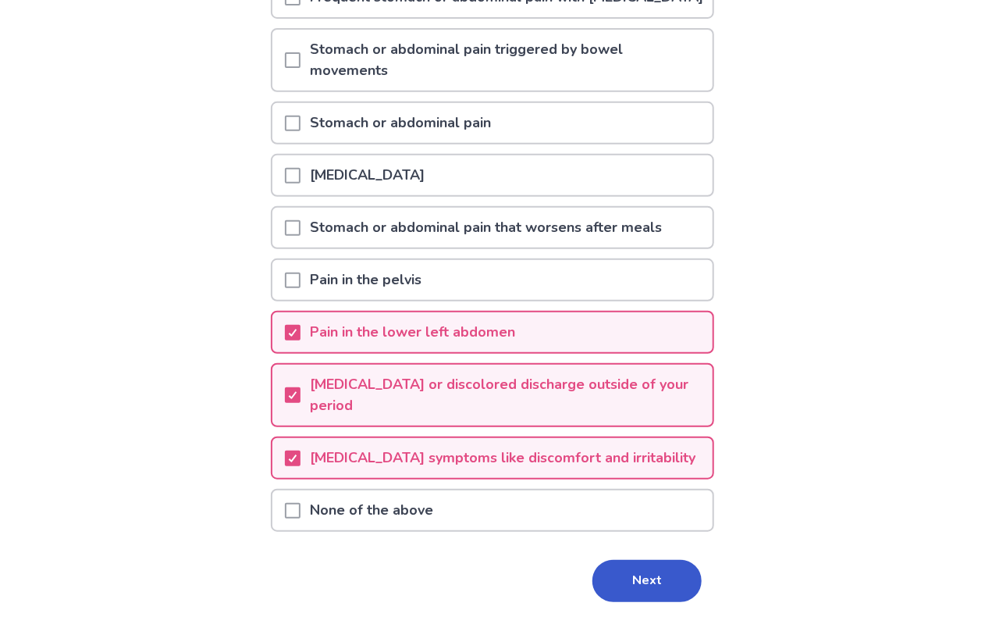
scroll to position [156, 0]
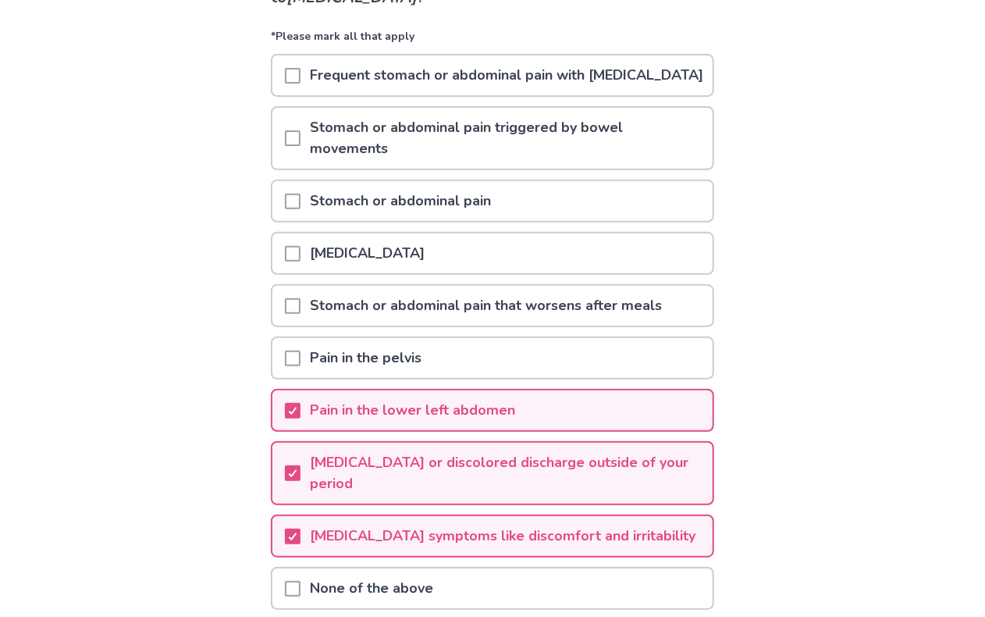
click at [301, 261] on span at bounding box center [293, 254] width 16 height 16
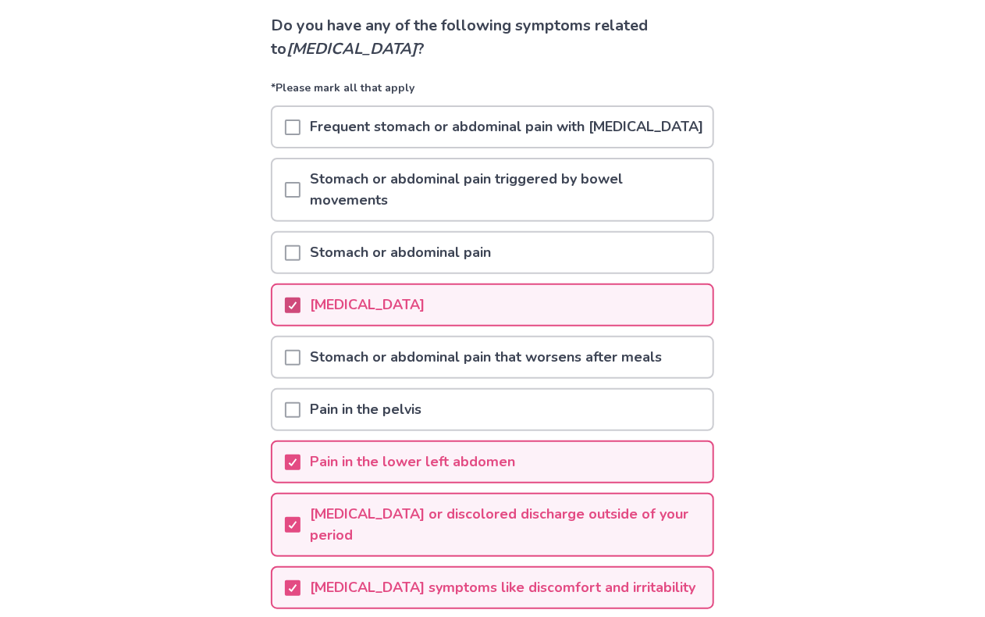
scroll to position [78, 0]
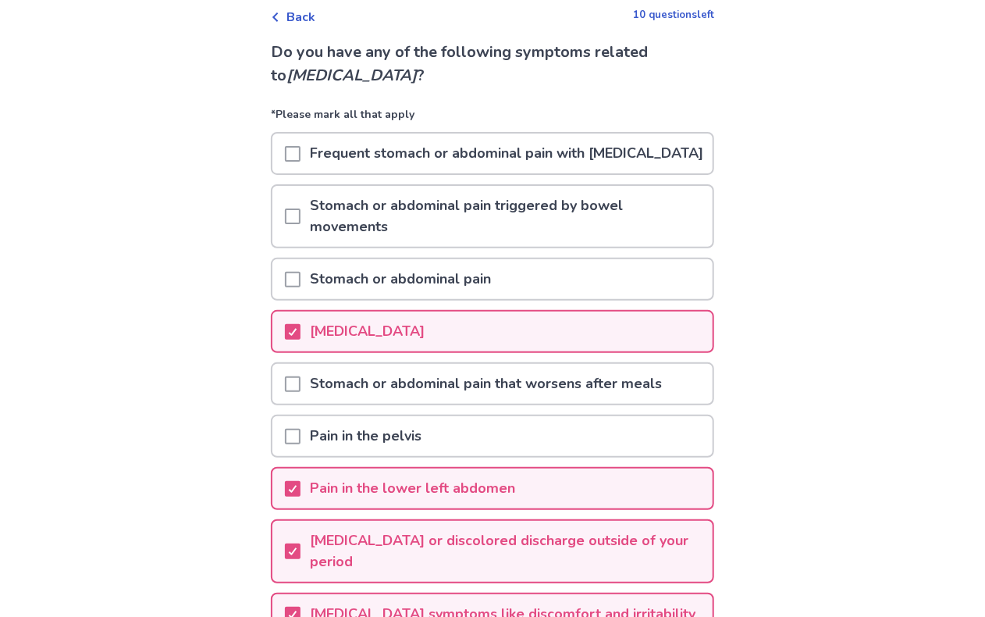
click at [301, 224] on span at bounding box center [293, 216] width 16 height 16
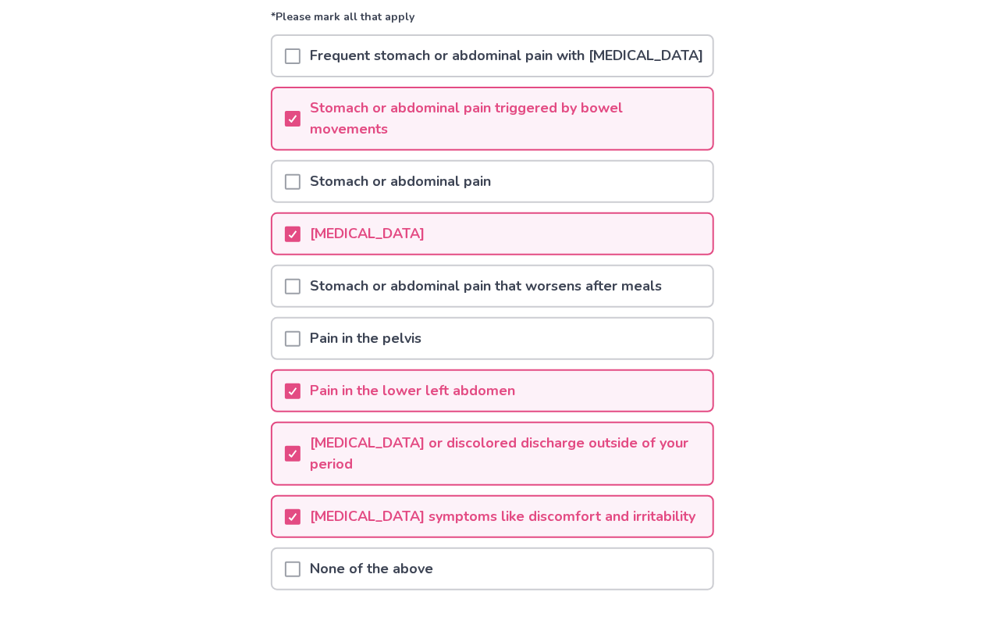
scroll to position [303, 0]
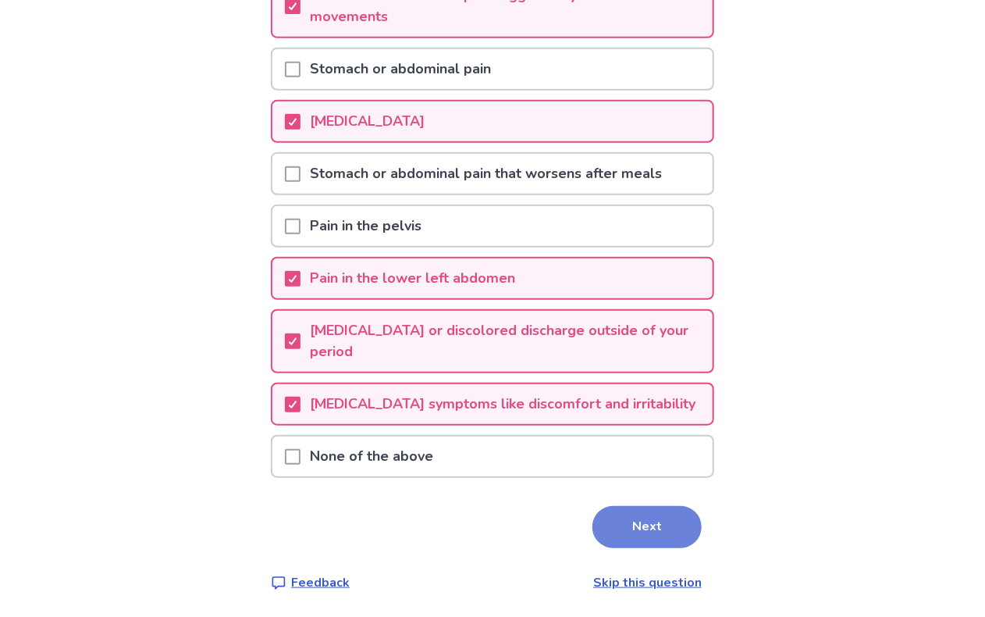
click at [631, 517] on button "Next" at bounding box center [646, 527] width 109 height 42
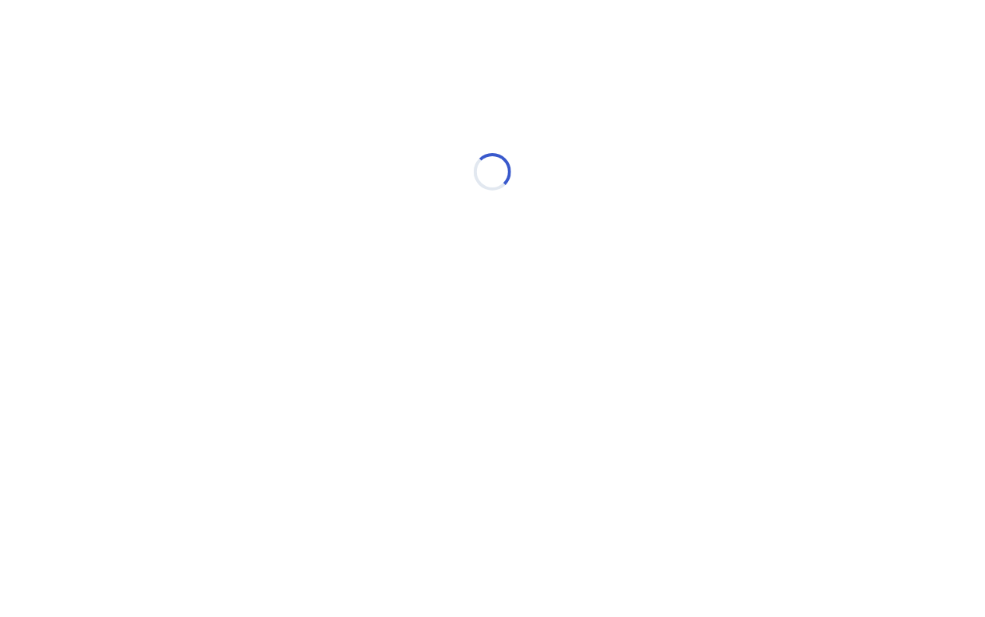
scroll to position [0, 0]
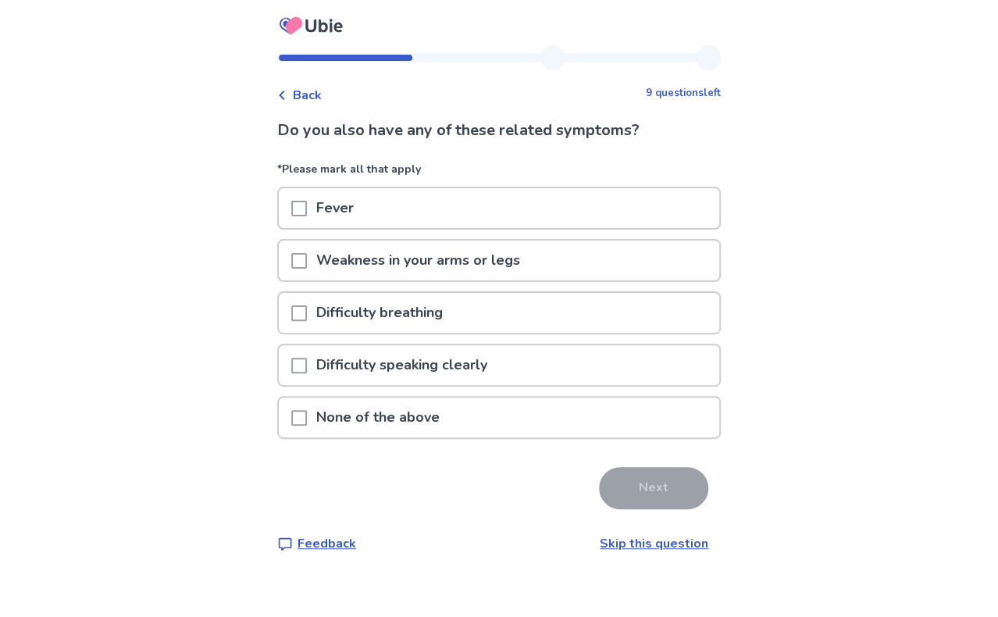
click at [307, 410] on span at bounding box center [299, 418] width 16 height 16
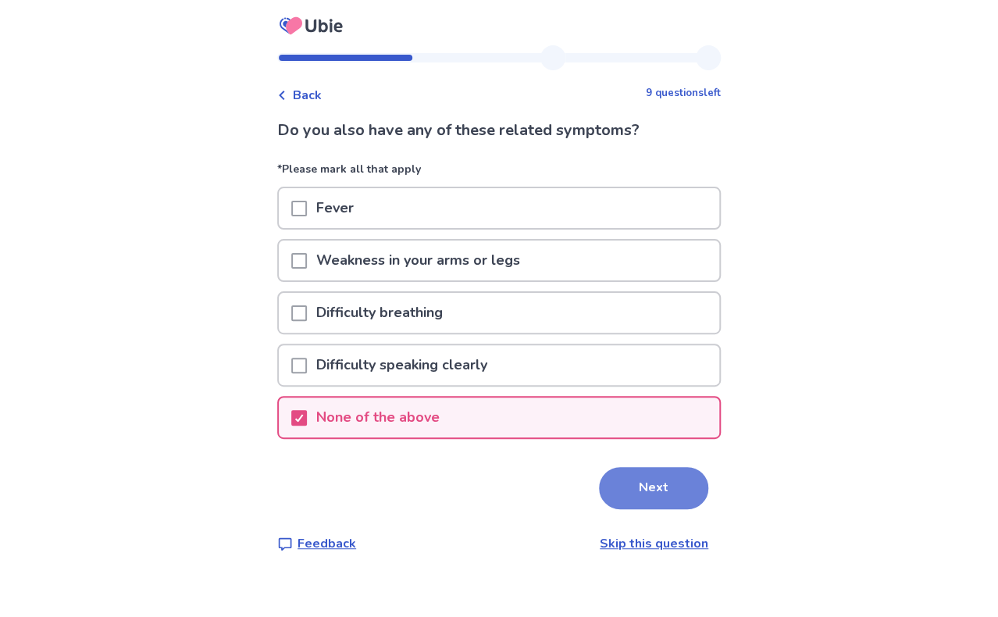
click at [653, 485] on button "Next" at bounding box center [653, 488] width 109 height 42
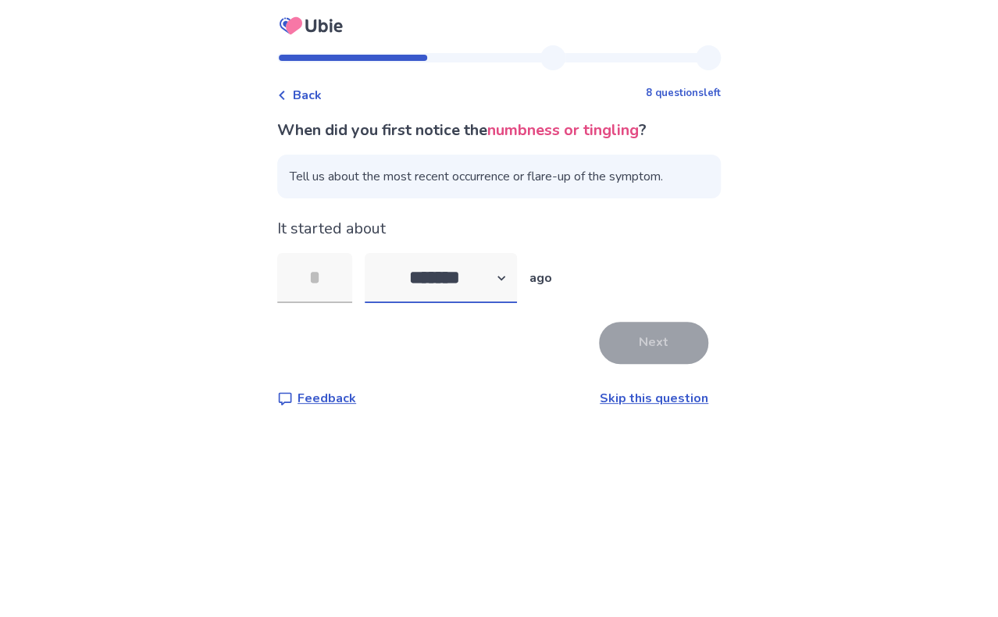
click at [507, 276] on select "******* ****** ******* ******** *******" at bounding box center [441, 278] width 152 height 50
select select "*"
click at [373, 253] on select "******* ****** ******* ******** *******" at bounding box center [441, 278] width 152 height 50
click at [321, 290] on input "tel" at bounding box center [314, 278] width 75 height 50
type input "*"
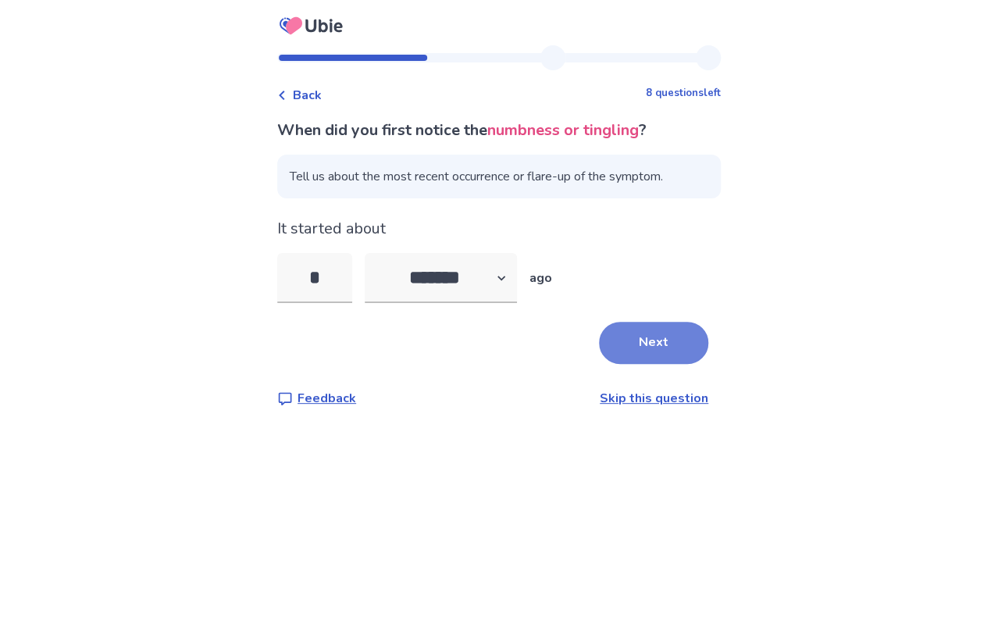
click at [649, 340] on button "Next" at bounding box center [653, 343] width 109 height 42
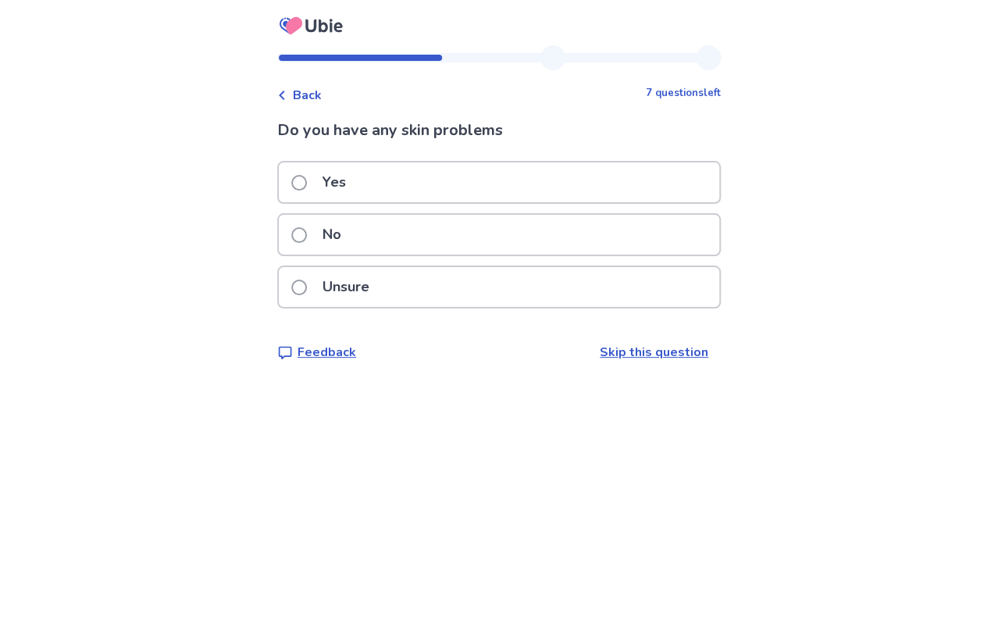
click at [335, 183] on p "Yes" at bounding box center [334, 182] width 42 height 40
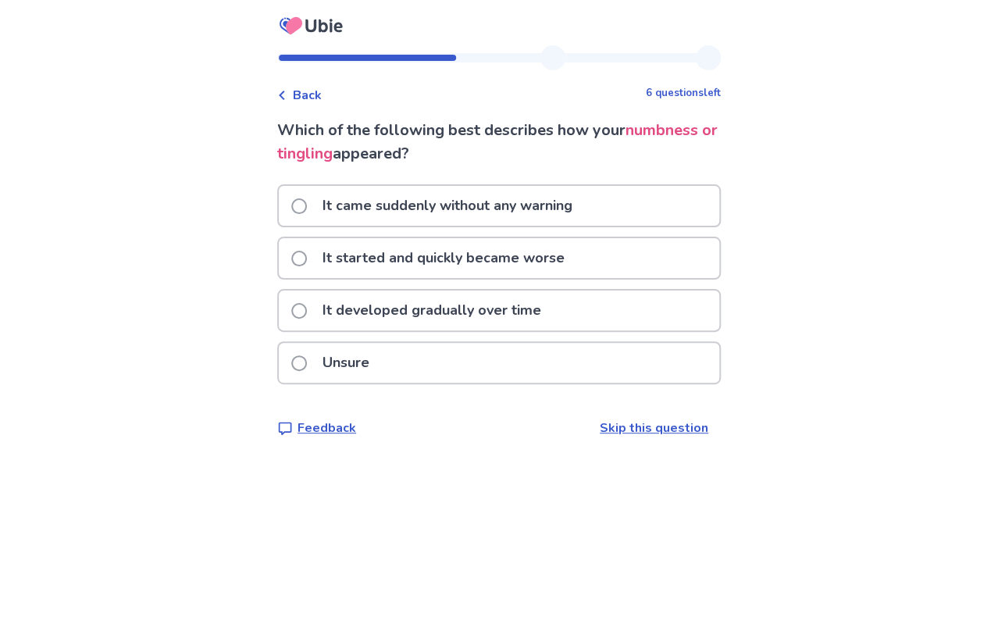
click at [307, 307] on span at bounding box center [299, 311] width 16 height 16
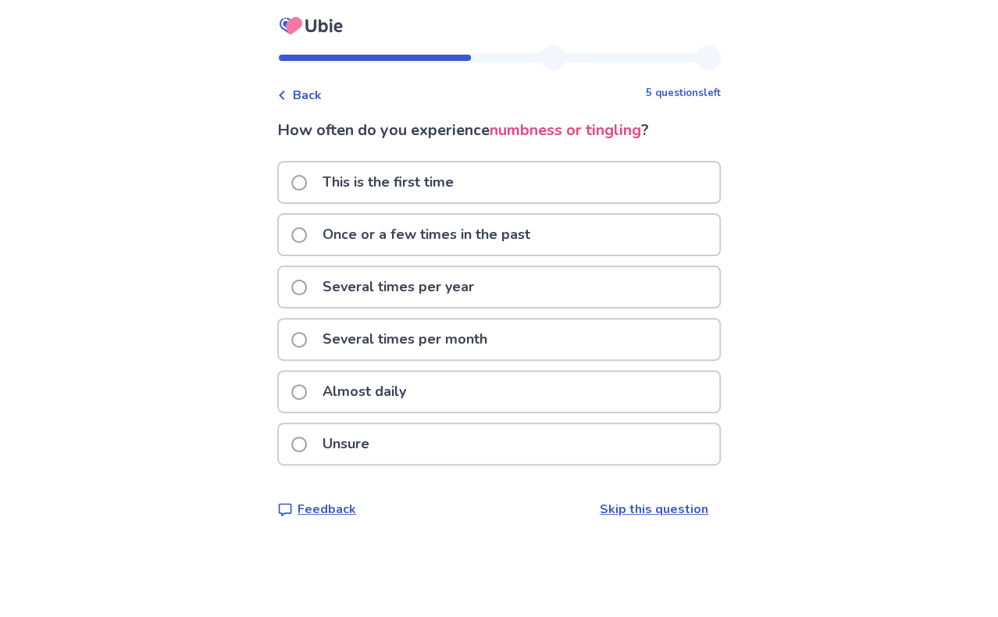
click at [307, 291] on span at bounding box center [299, 287] width 16 height 16
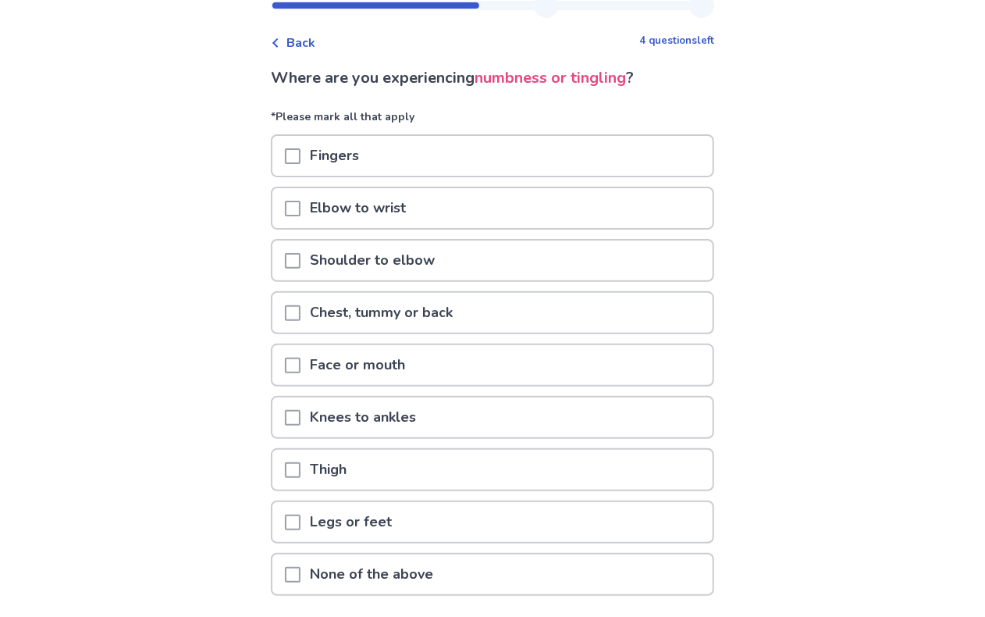
scroll to position [78, 0]
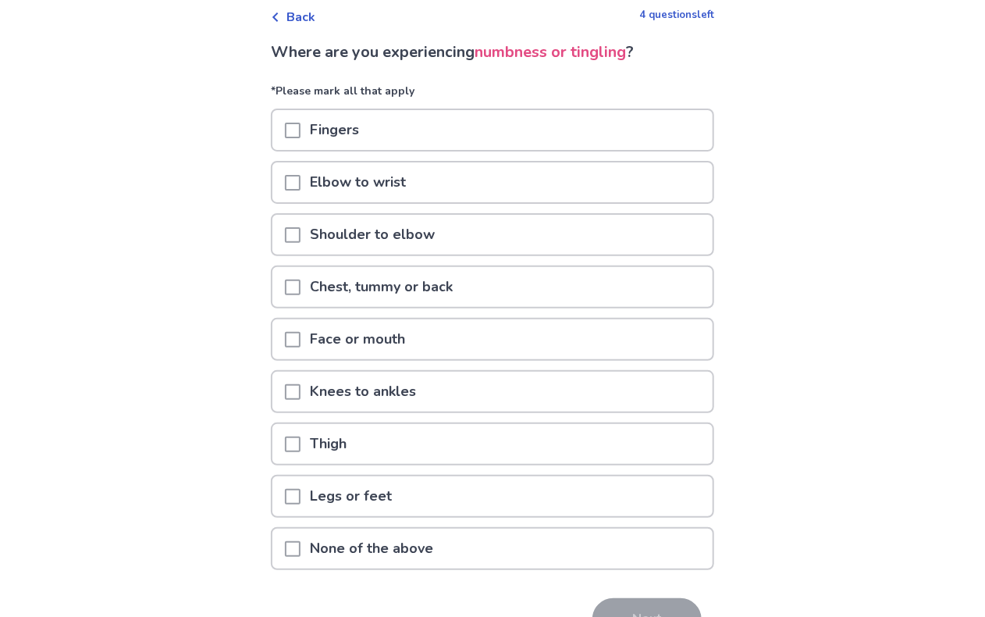
click at [301, 489] on span at bounding box center [293, 497] width 16 height 16
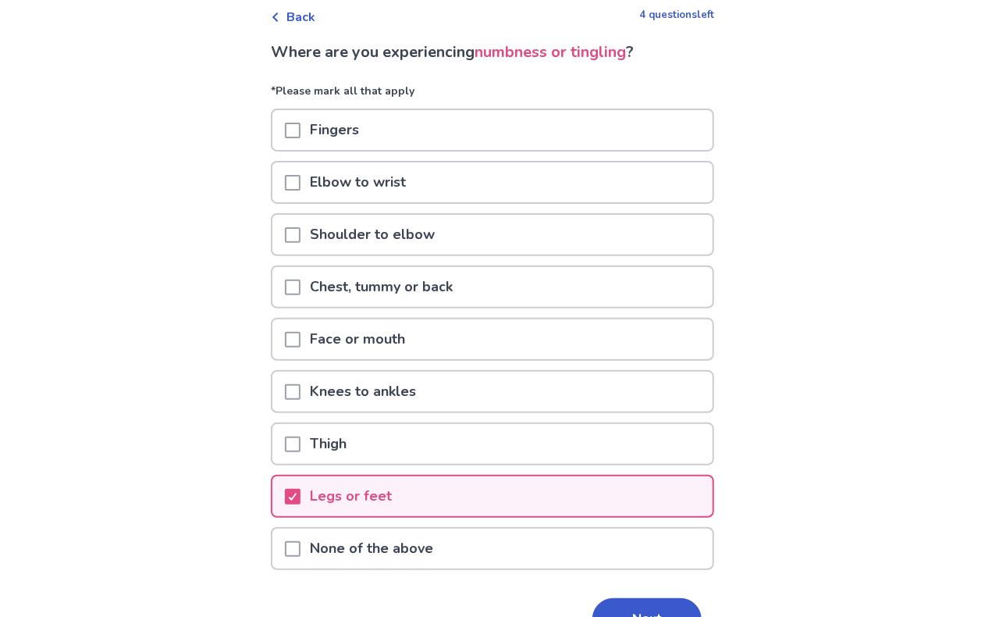
click at [297, 130] on span at bounding box center [293, 131] width 16 height 16
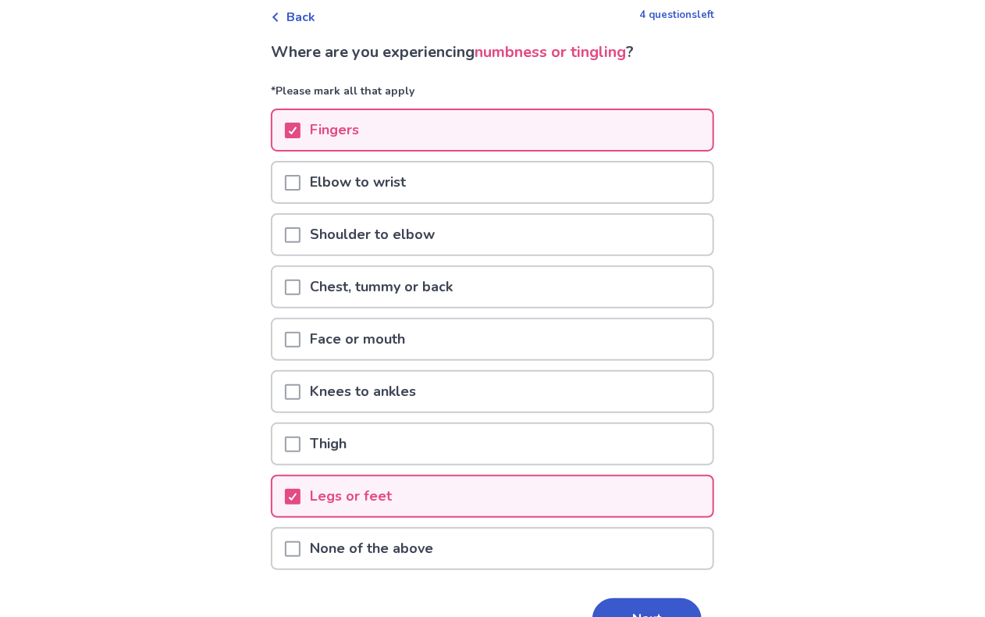
click at [298, 333] on span at bounding box center [293, 340] width 16 height 16
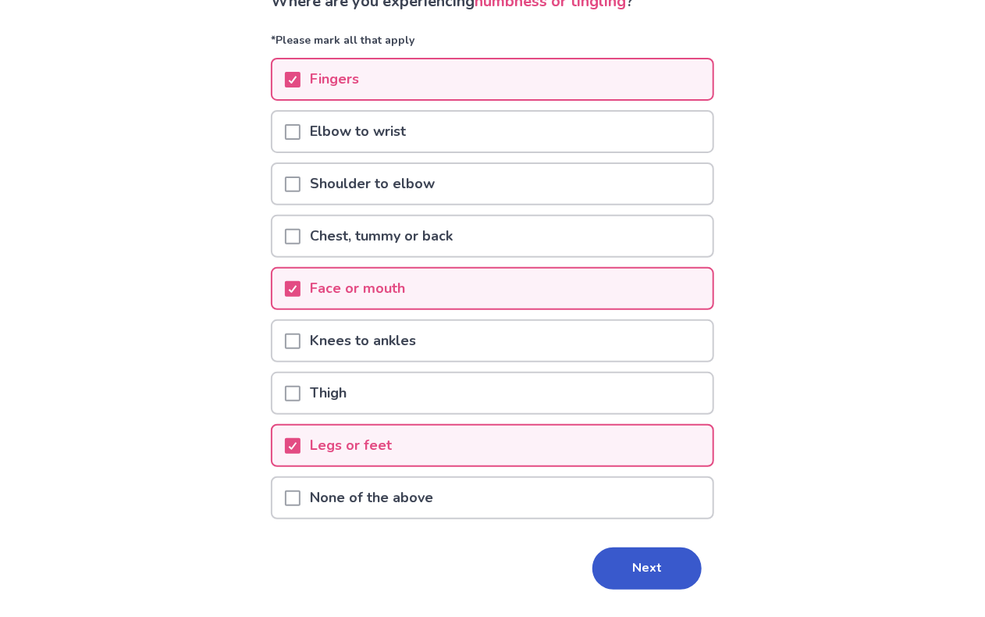
scroll to position [156, 0]
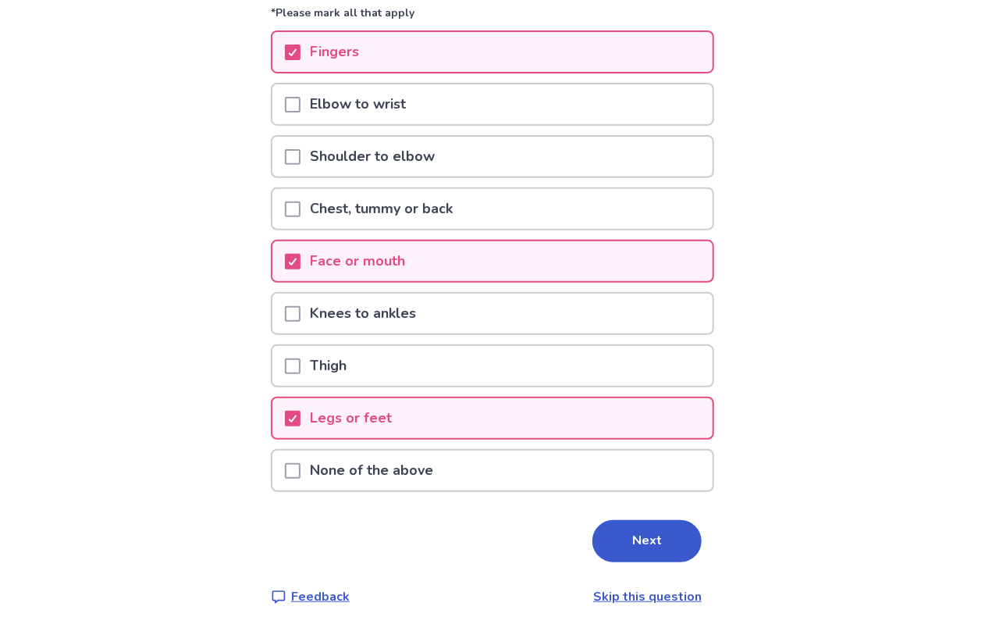
click at [301, 364] on span at bounding box center [293, 366] width 16 height 16
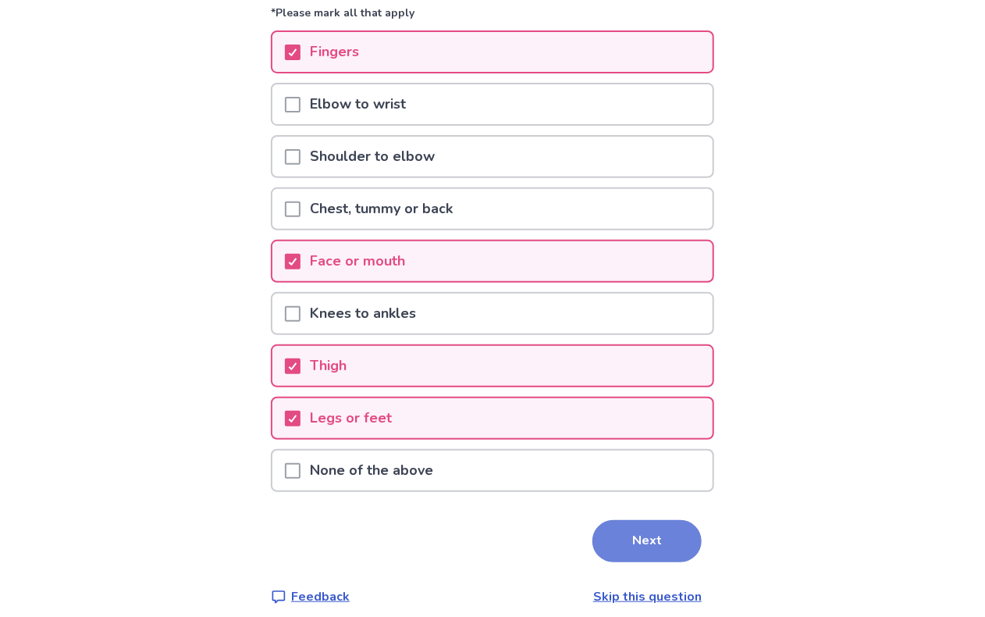
click at [660, 541] on button "Next" at bounding box center [646, 541] width 109 height 42
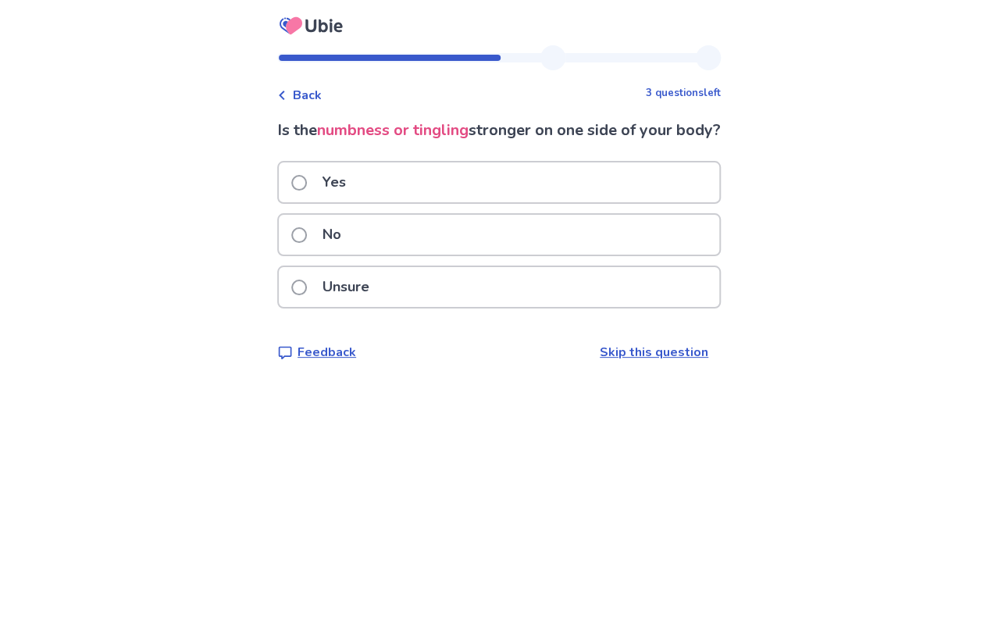
click at [322, 254] on p "No" at bounding box center [331, 235] width 37 height 40
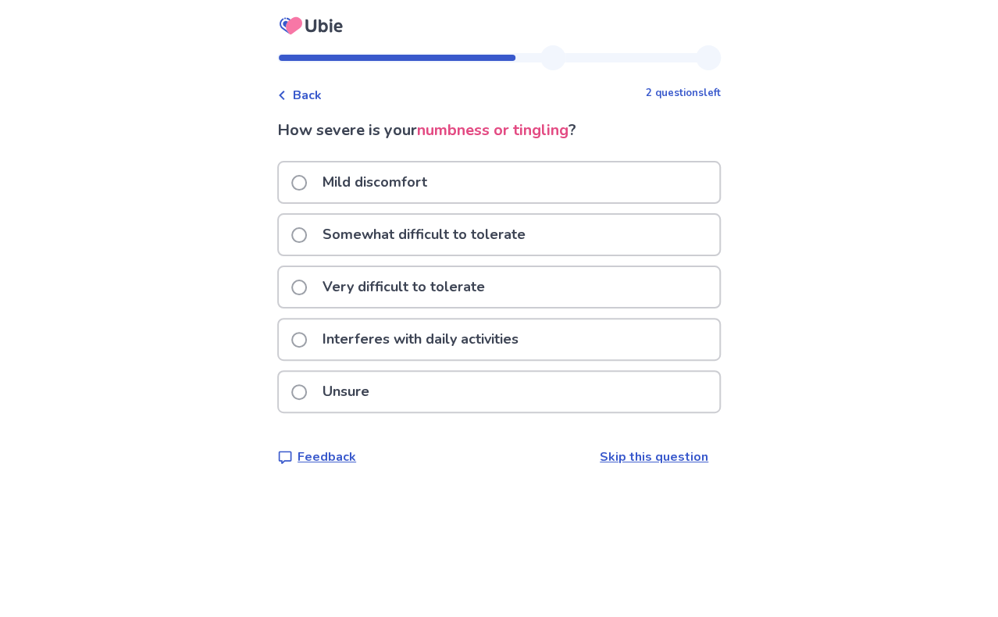
click at [347, 282] on p "Very difficult to tolerate" at bounding box center [403, 287] width 181 height 40
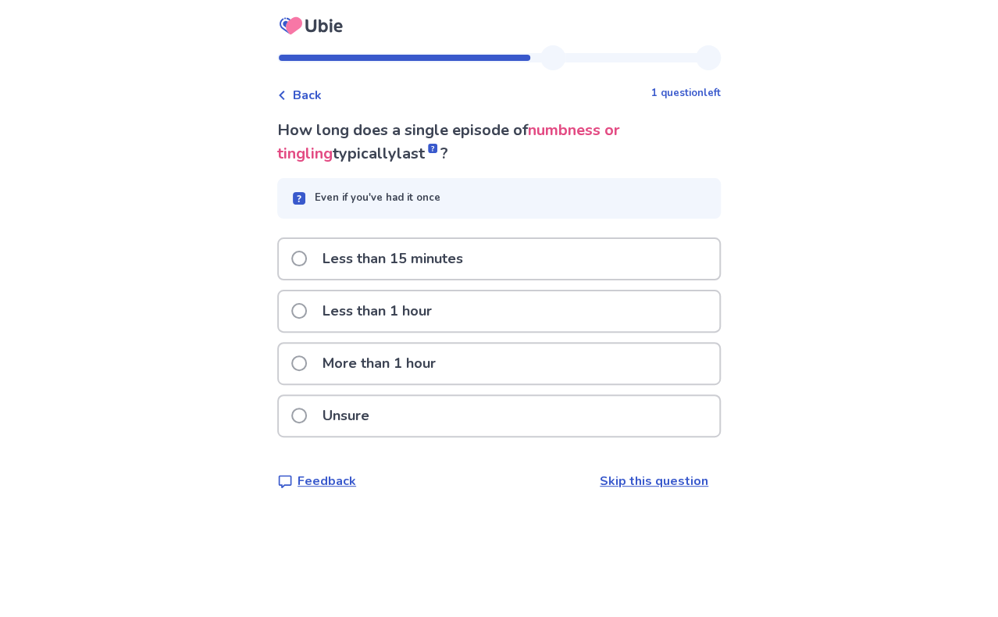
click at [347, 354] on p "More than 1 hour" at bounding box center [379, 363] width 132 height 40
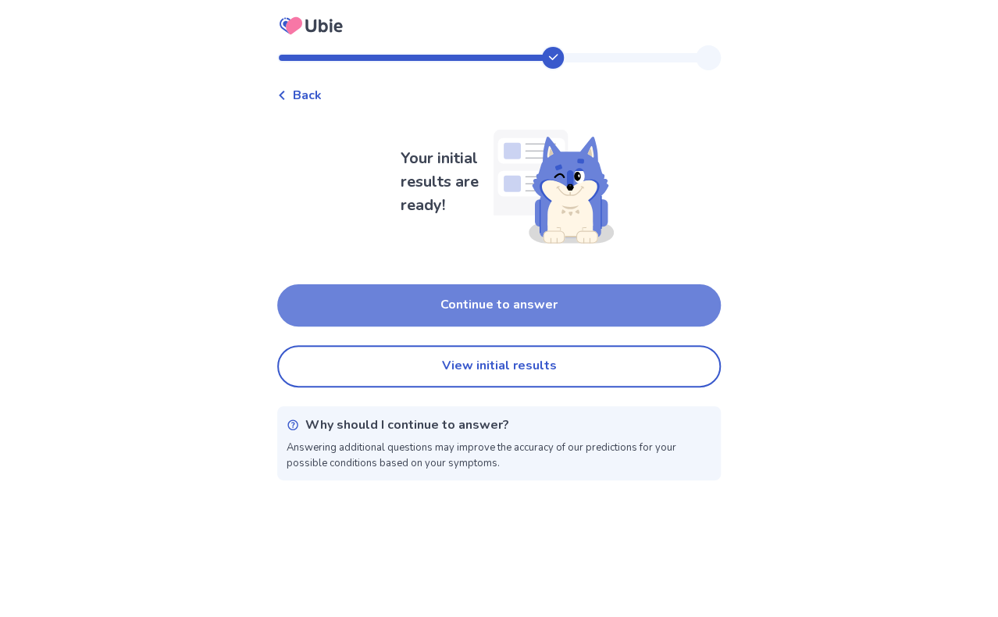
click at [498, 309] on button "Continue to answer" at bounding box center [498, 305] width 443 height 42
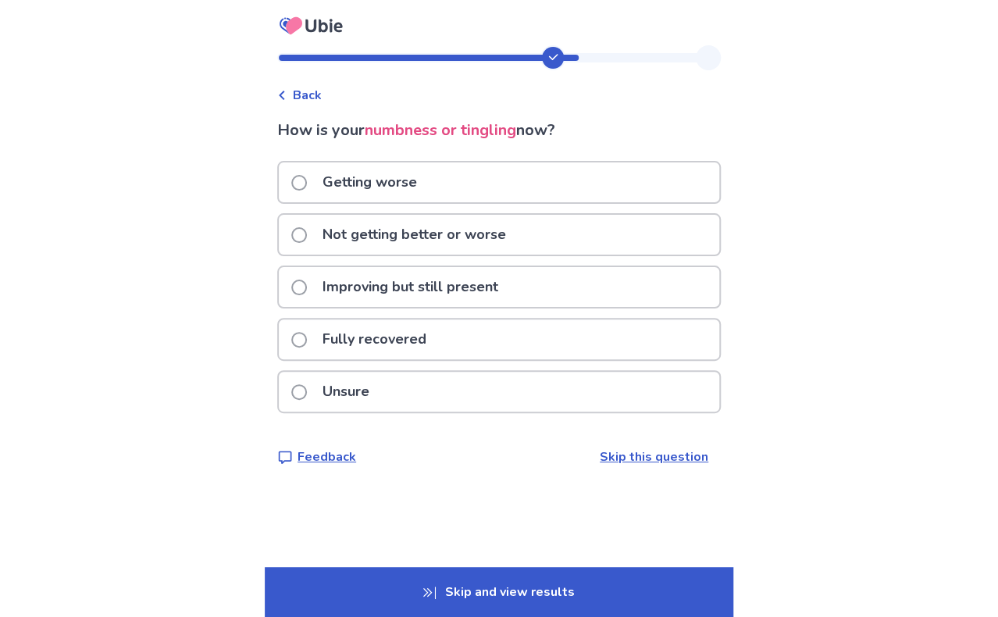
click at [307, 285] on span at bounding box center [299, 287] width 16 height 16
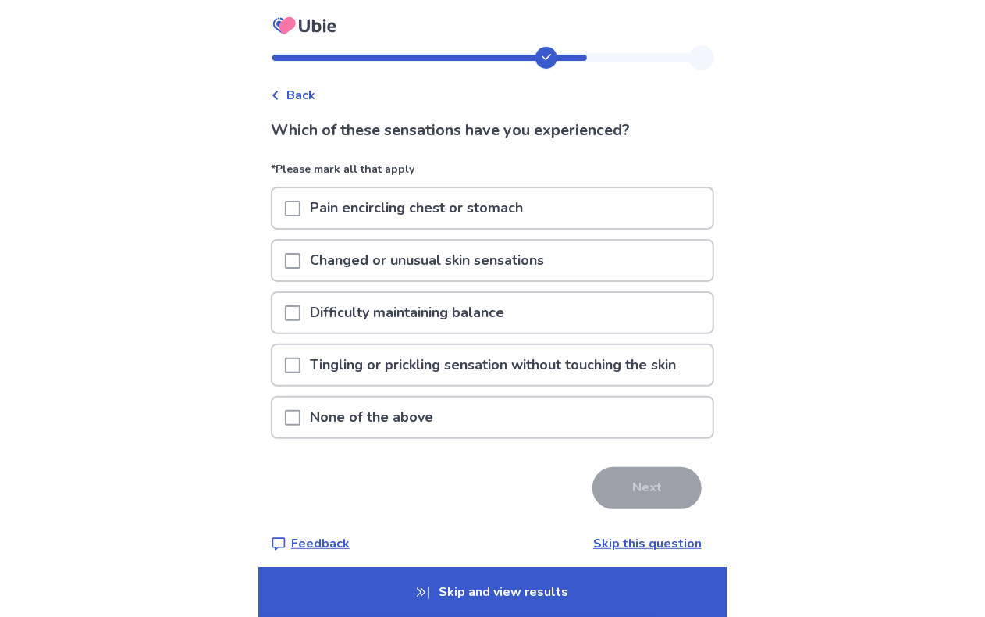
click at [297, 417] on span at bounding box center [293, 418] width 16 height 16
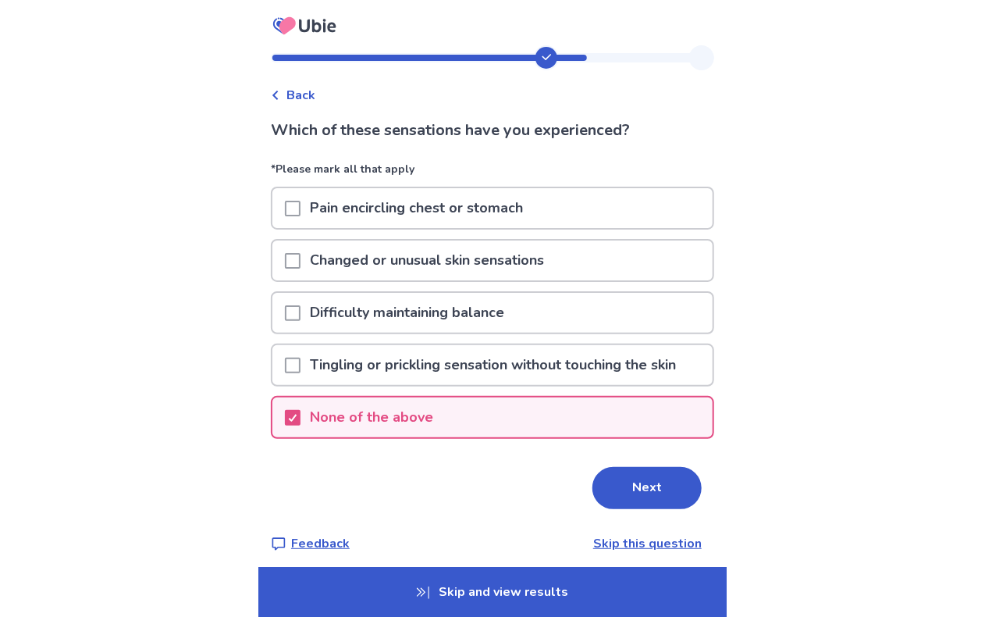
click at [625, 490] on button "Next" at bounding box center [646, 488] width 109 height 42
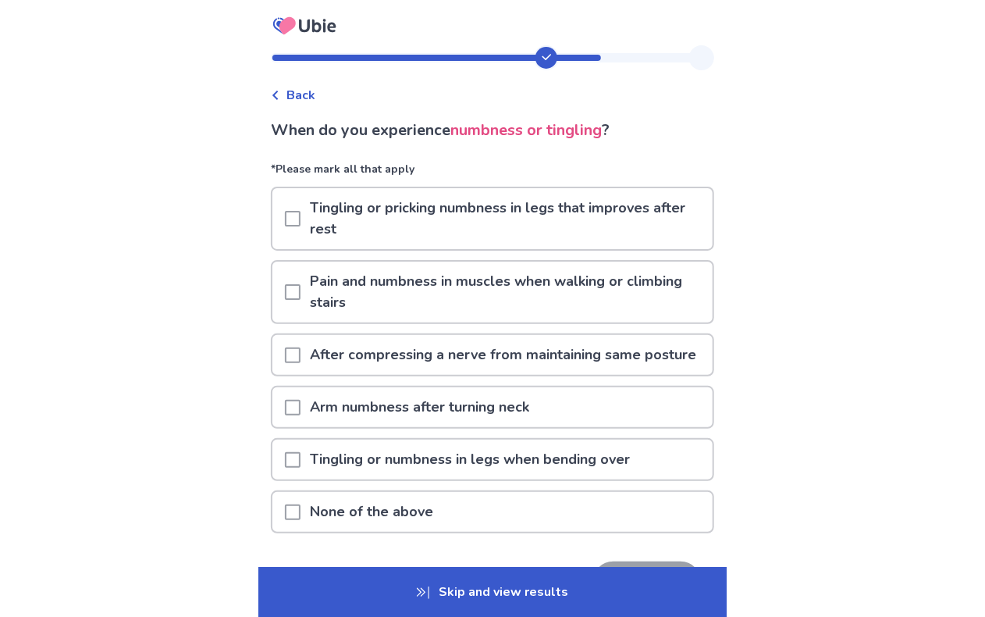
click at [301, 288] on span at bounding box center [293, 292] width 16 height 16
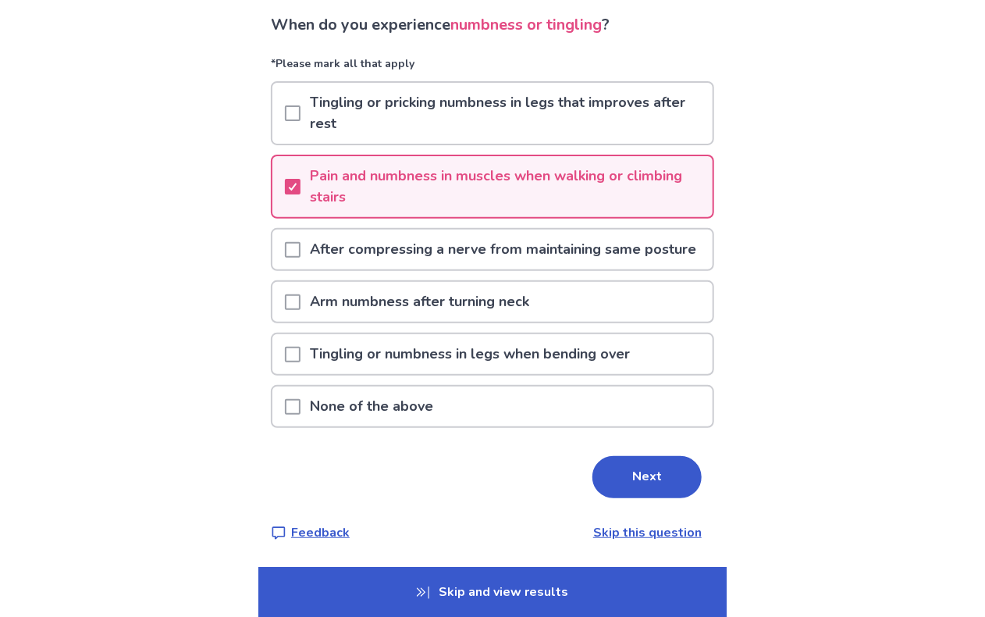
scroll to position [122, 0]
click at [301, 247] on span at bounding box center [293, 250] width 16 height 16
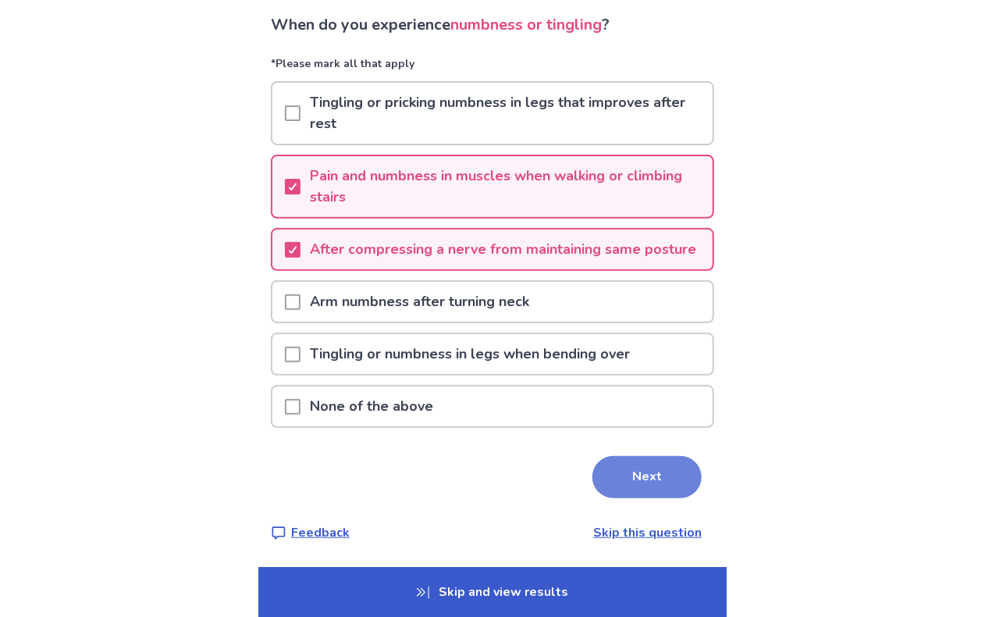
click at [656, 480] on button "Next" at bounding box center [646, 477] width 109 height 42
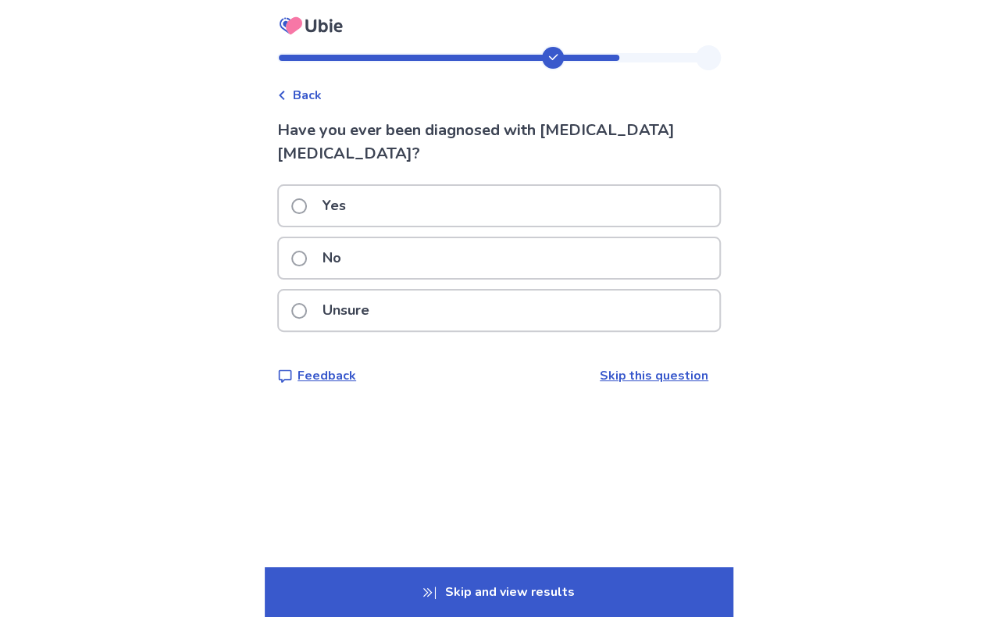
click at [327, 238] on p "No" at bounding box center [331, 258] width 37 height 40
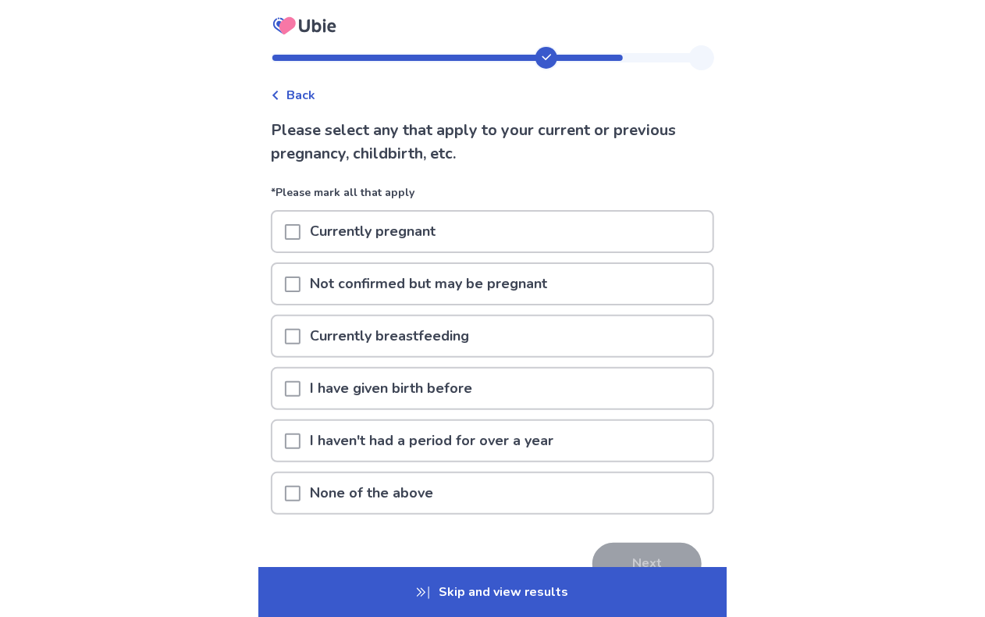
click at [300, 389] on span at bounding box center [293, 389] width 16 height 16
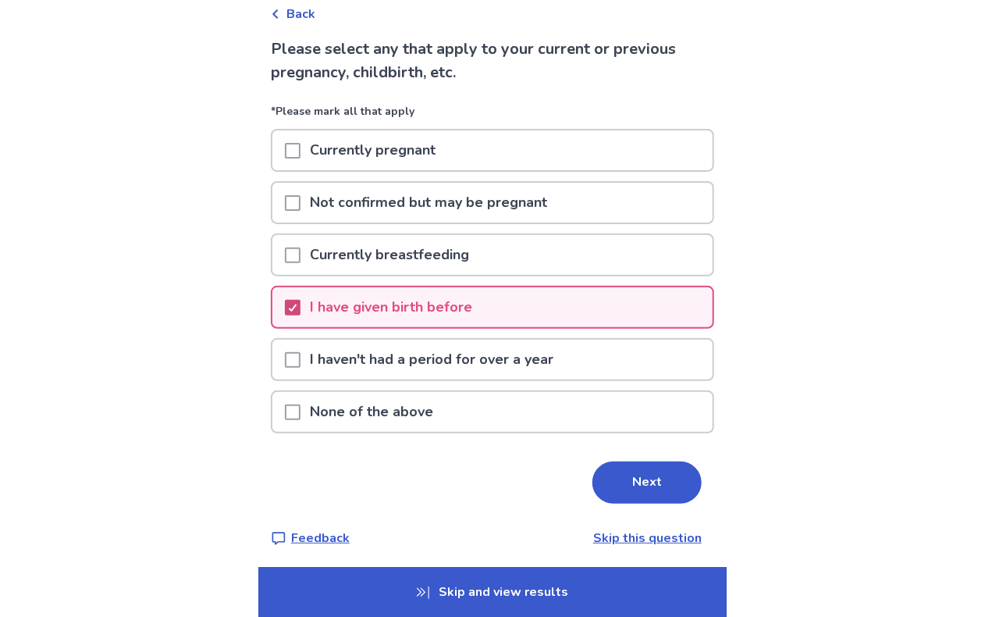
scroll to position [82, 0]
click at [628, 475] on button "Next" at bounding box center [646, 482] width 109 height 42
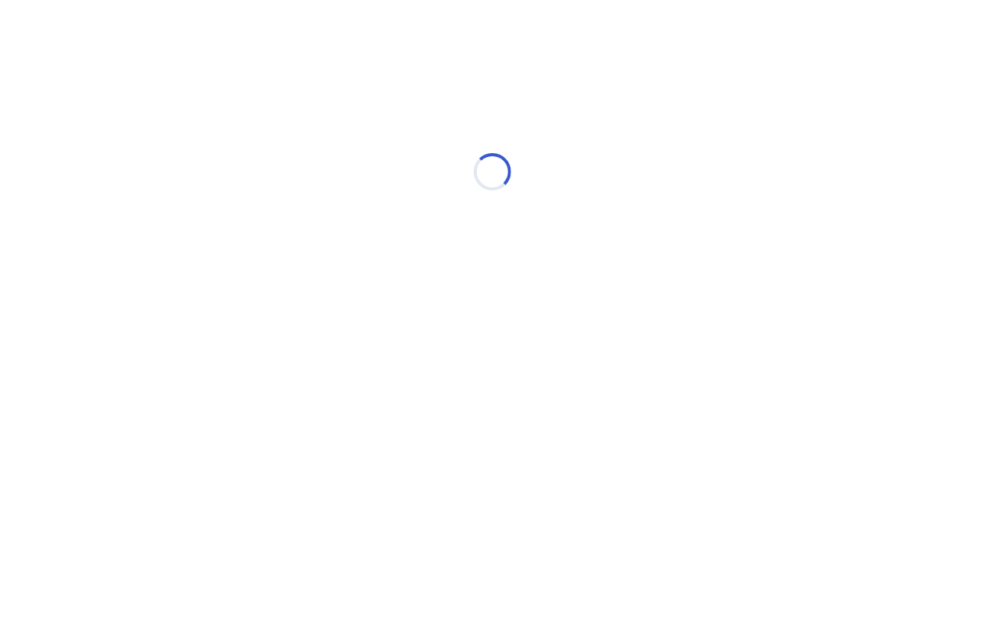
scroll to position [0, 0]
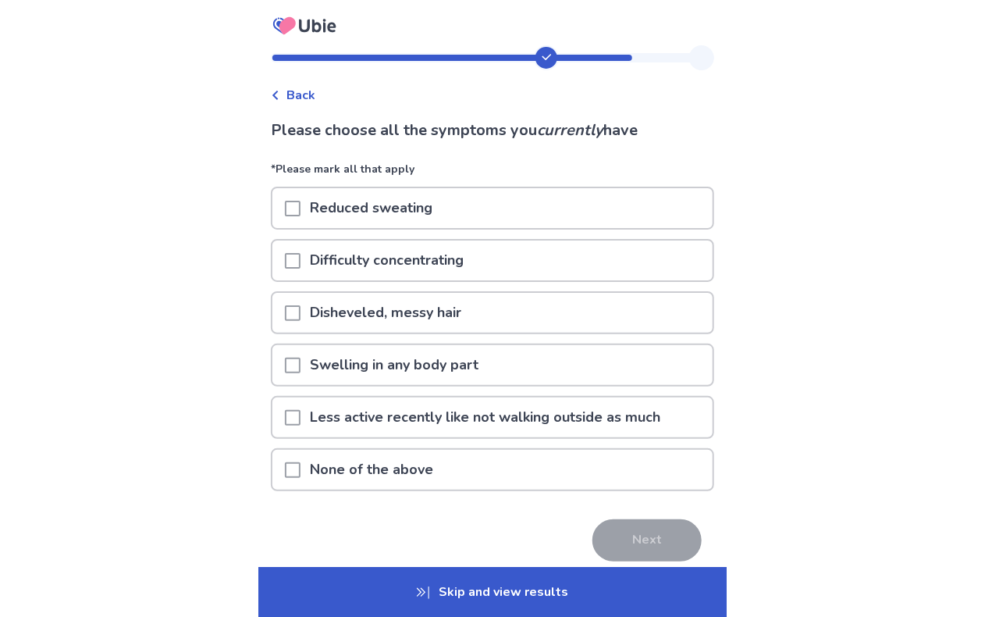
click at [297, 216] on div at bounding box center [293, 208] width 16 height 40
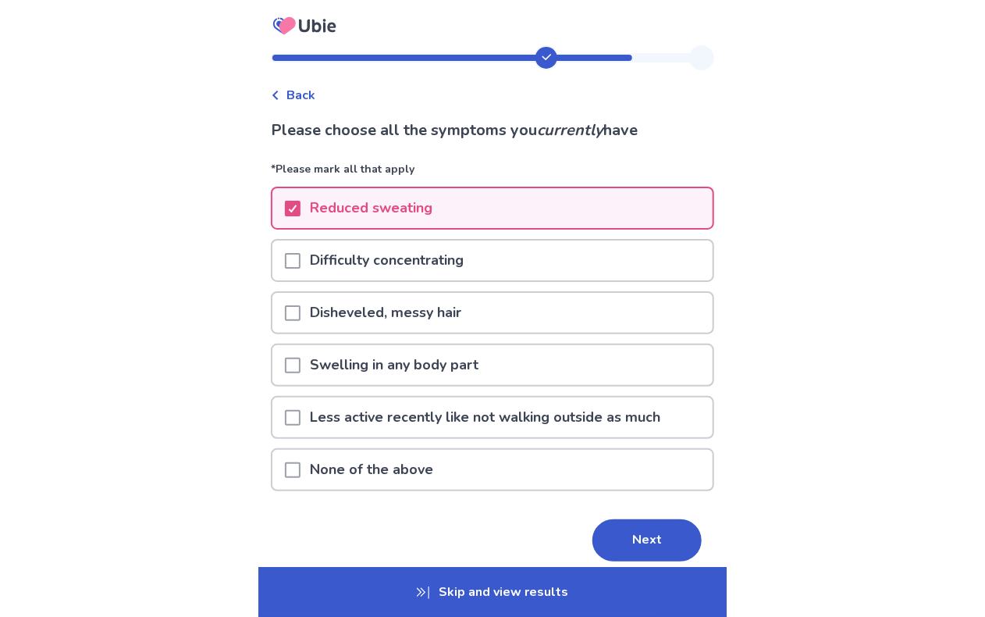
click at [301, 262] on span at bounding box center [293, 261] width 16 height 16
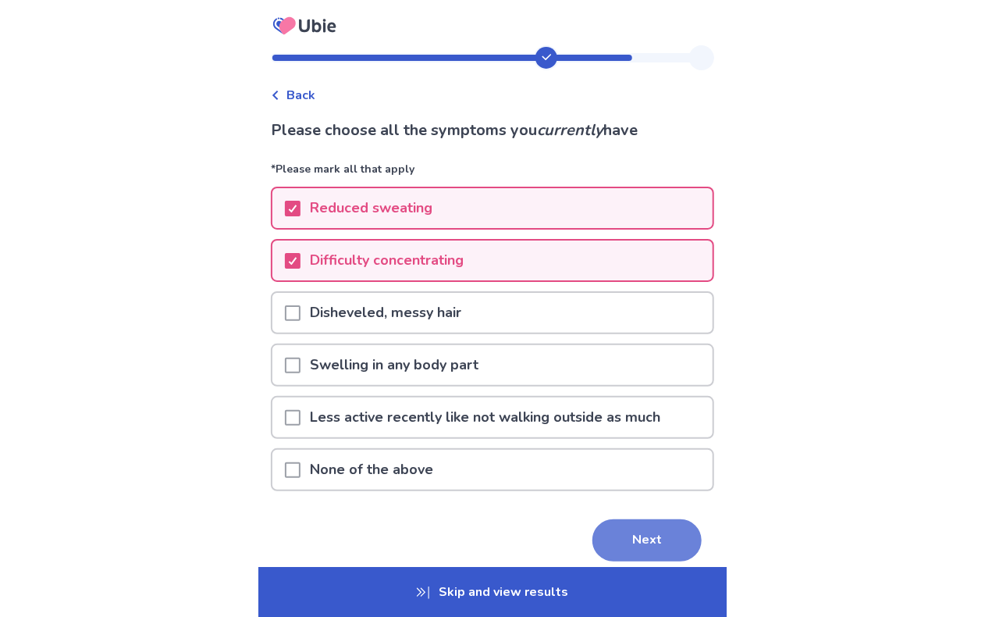
click at [640, 536] on button "Next" at bounding box center [646, 540] width 109 height 42
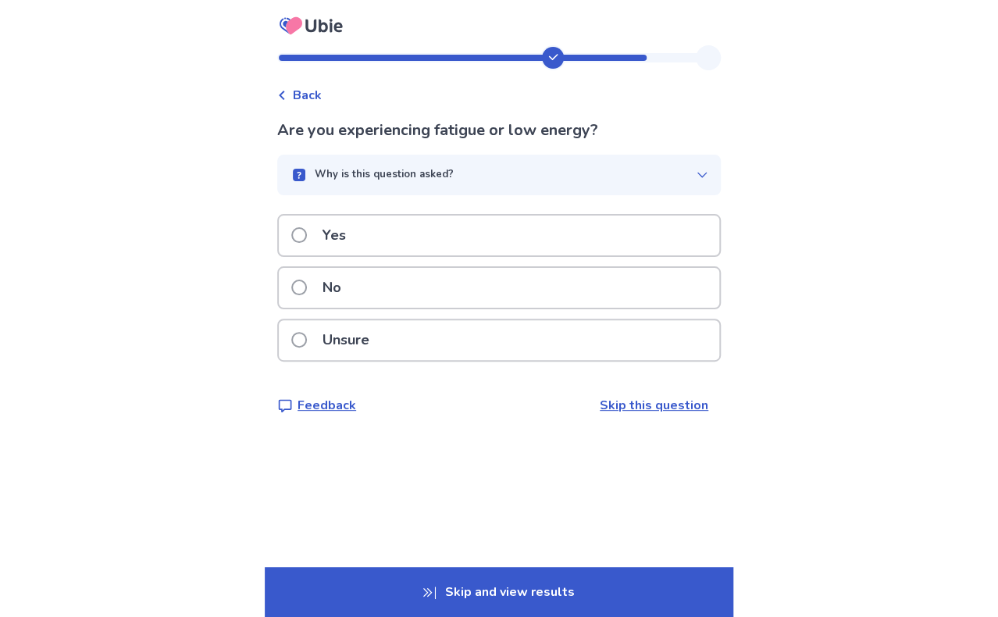
click at [306, 236] on span at bounding box center [299, 235] width 16 height 16
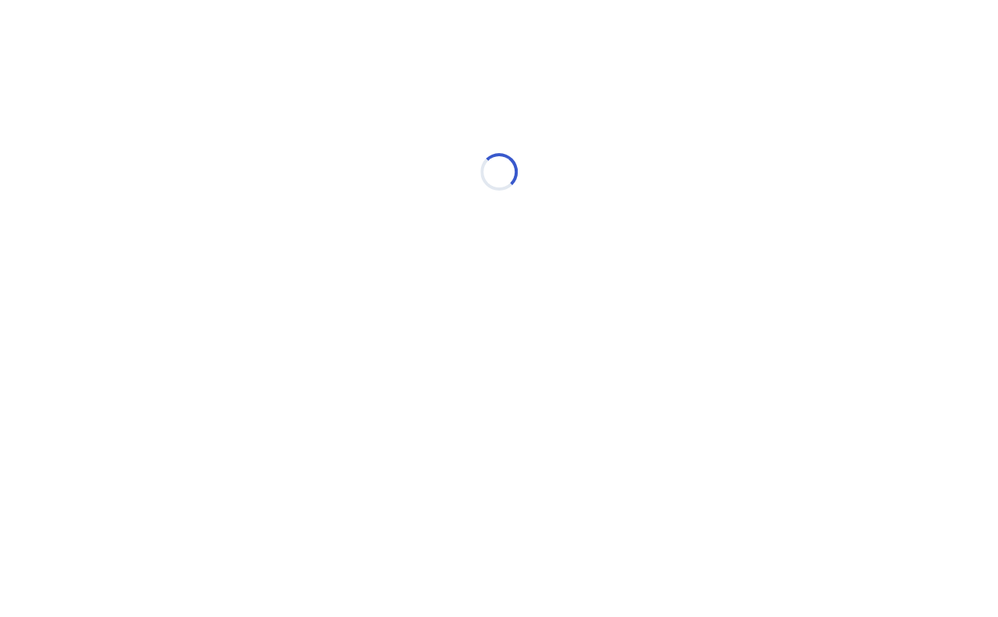
select select "*"
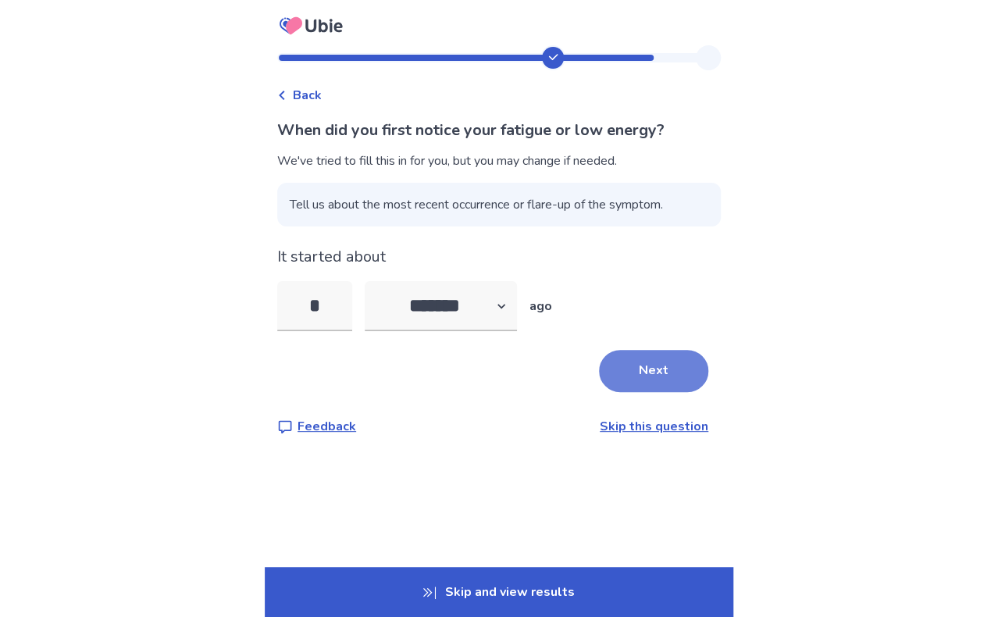
click at [623, 373] on button "Next" at bounding box center [653, 371] width 109 height 42
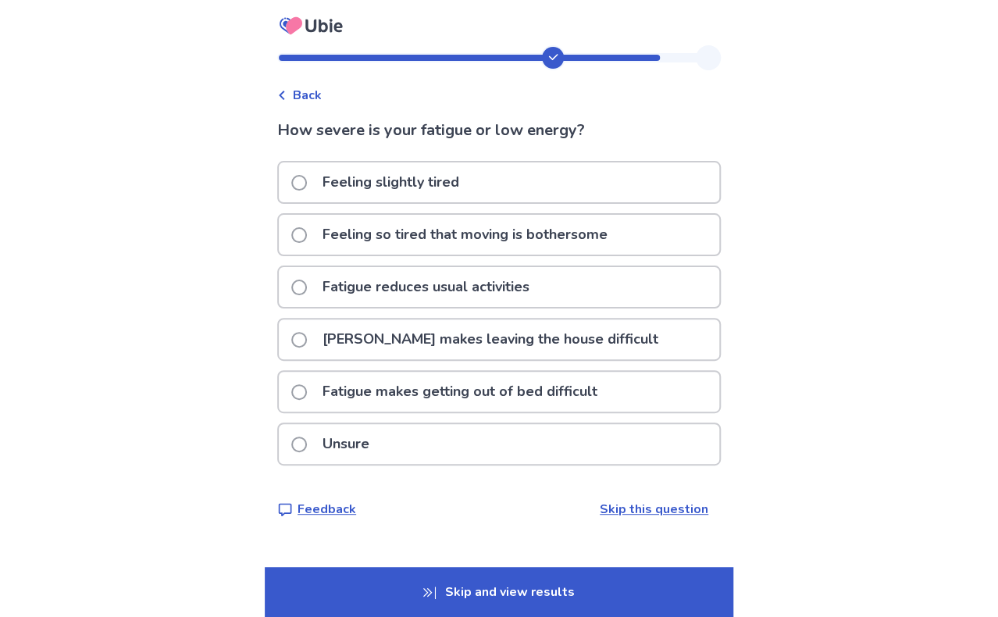
click at [307, 283] on span at bounding box center [299, 287] width 16 height 16
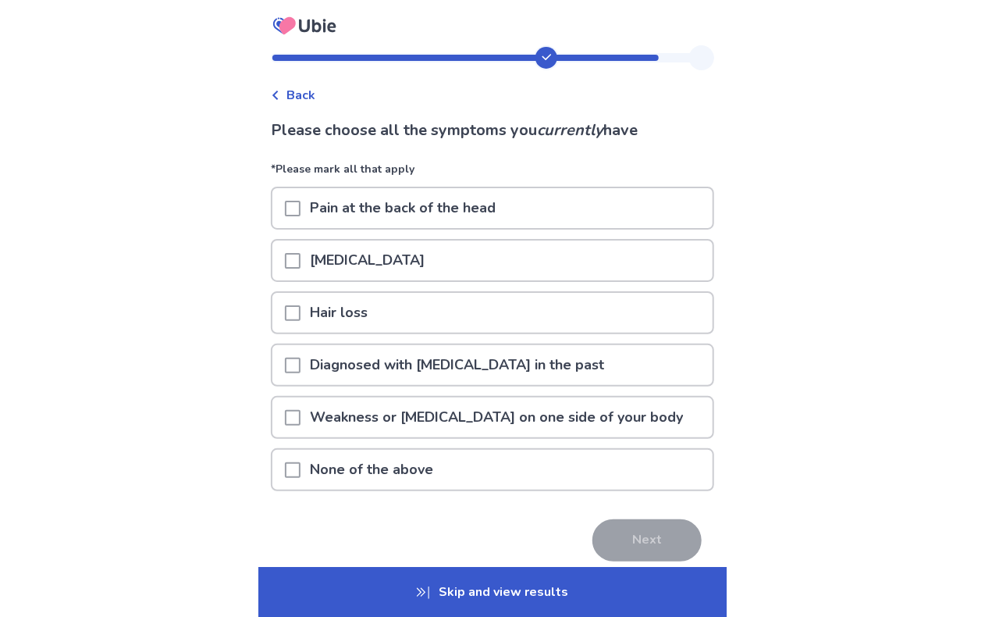
click at [301, 471] on span at bounding box center [293, 470] width 16 height 16
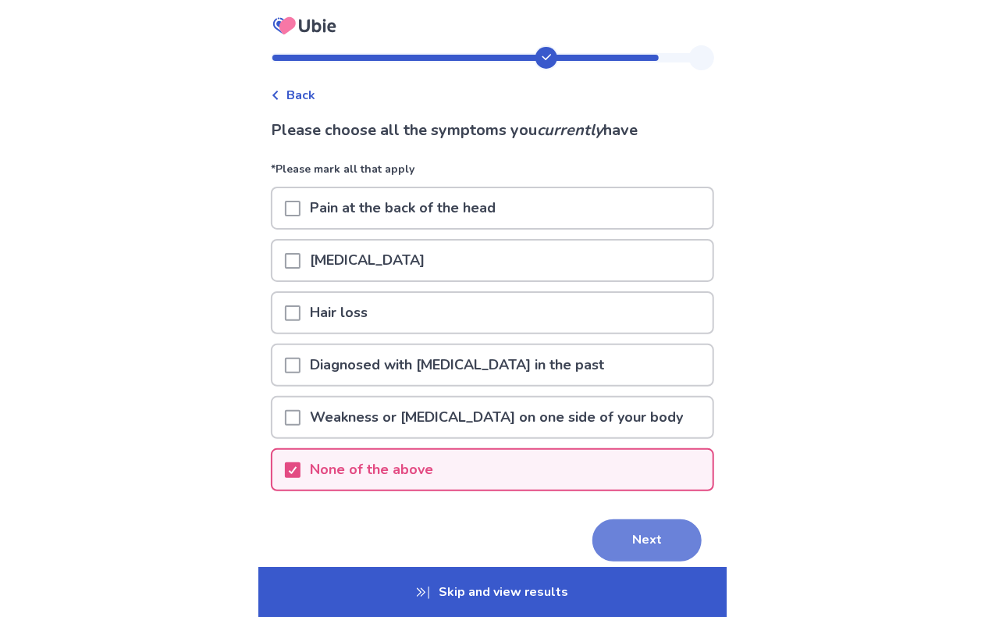
click at [648, 537] on button "Next" at bounding box center [646, 540] width 109 height 42
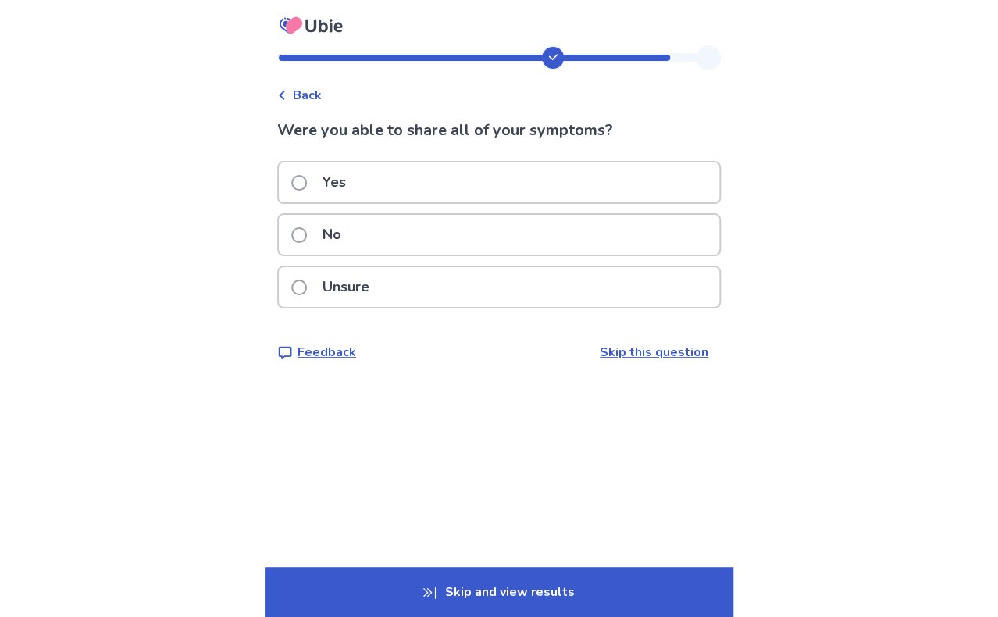
click at [326, 279] on p "Unsure" at bounding box center [346, 287] width 66 height 40
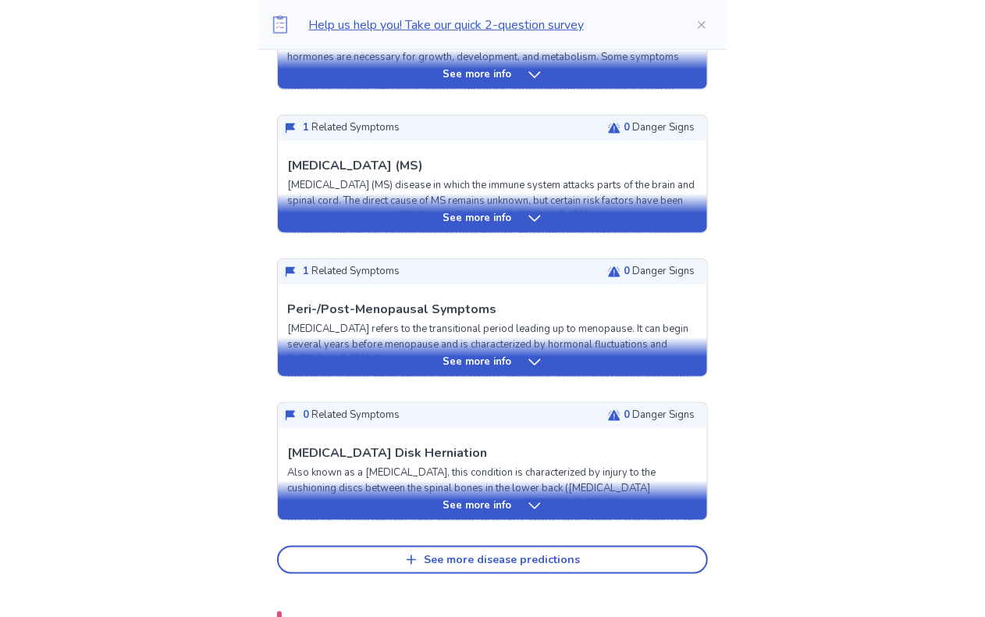
scroll to position [312, 0]
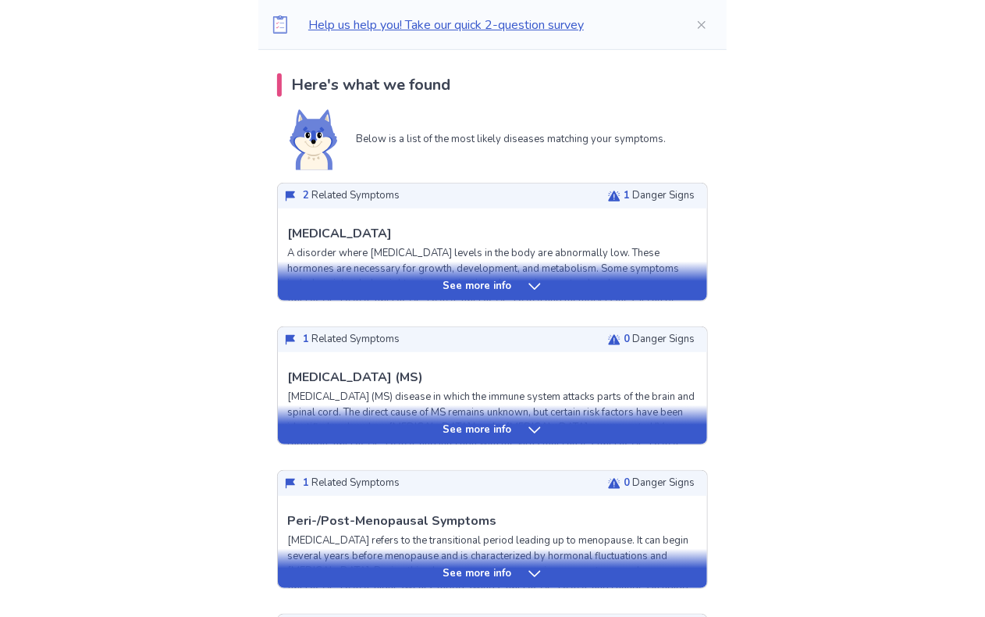
click at [471, 288] on p "See more info" at bounding box center [477, 287] width 69 height 16
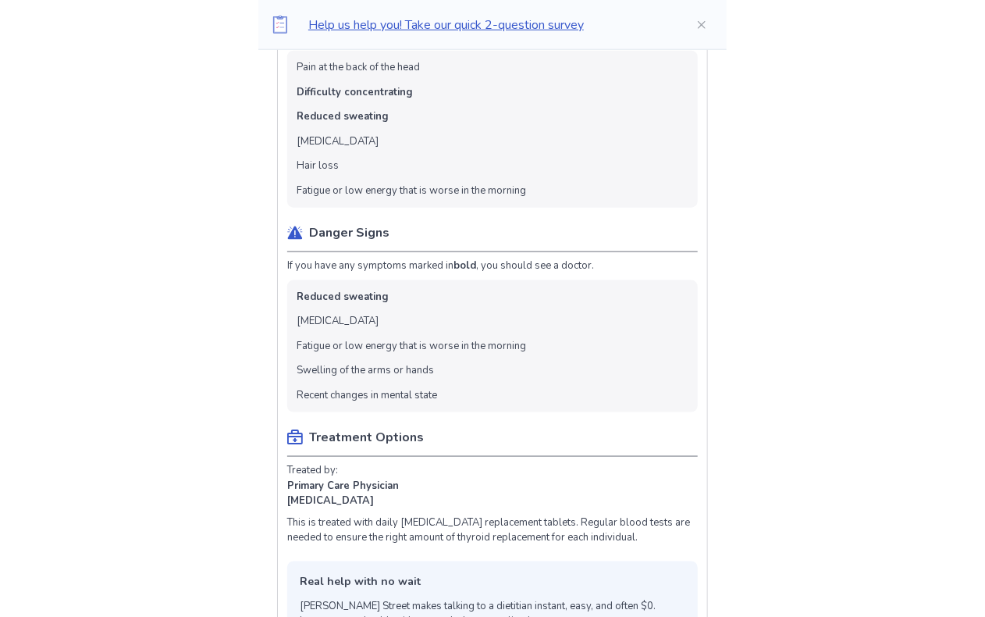
scroll to position [781, 0]
